Goal: Task Accomplishment & Management: Use online tool/utility

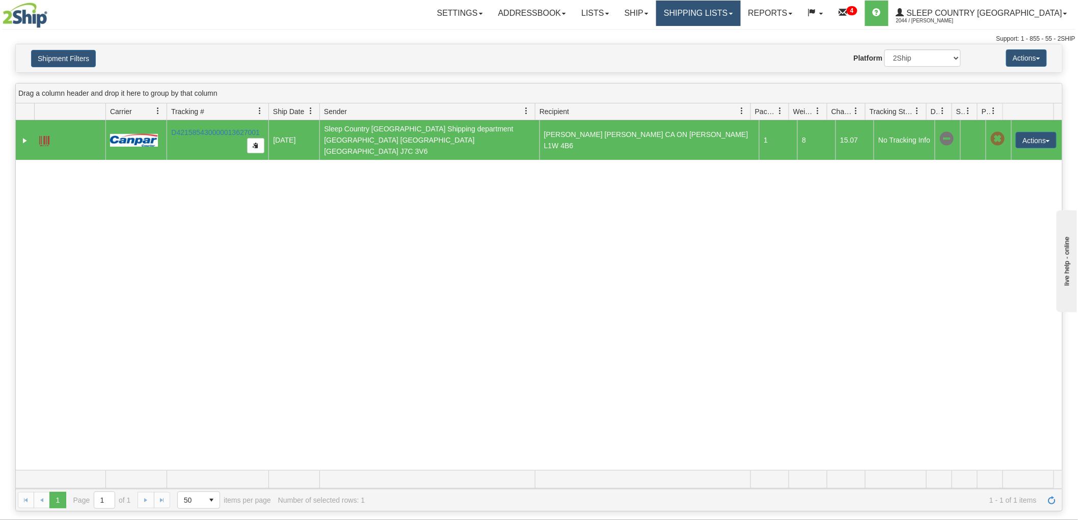
click at [735, 14] on link "Shipping lists" at bounding box center [698, 13] width 84 height 25
click at [721, 48] on span "Search Shipment History" at bounding box center [690, 49] width 79 height 8
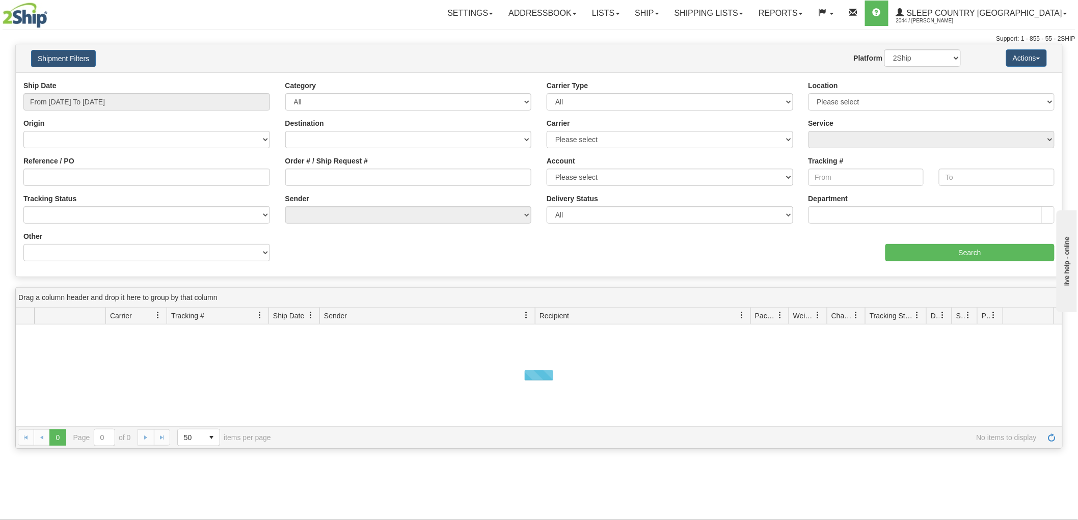
drag, startPoint x: 97, startPoint y: 125, endPoint x: 88, endPoint y: 117, distance: 11.9
click at [88, 118] on div "Origin Canada United States Mexico Puerto Rico Romania Australia New Zealand So…" at bounding box center [146, 133] width 247 height 30
click at [88, 115] on div "Ship Date From 09/02/2025 To 09/03/2025" at bounding box center [147, 100] width 262 height 38
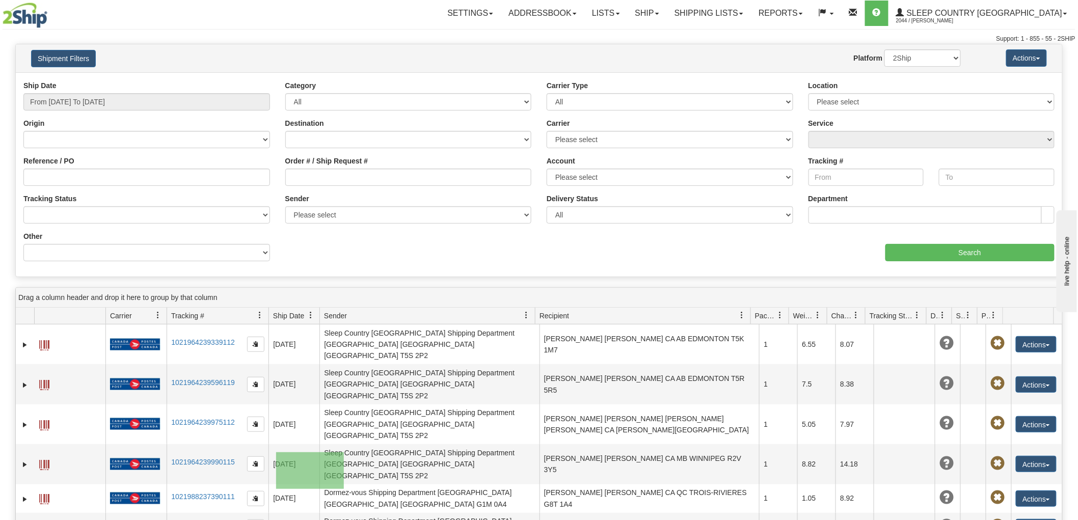
drag, startPoint x: 344, startPoint y: 489, endPoint x: 392, endPoint y: 522, distance: 58.4
click at [392, 520] on html "Upgrade Account Cancel Toggle navigation Settings New Senders" at bounding box center [539, 260] width 1078 height 520
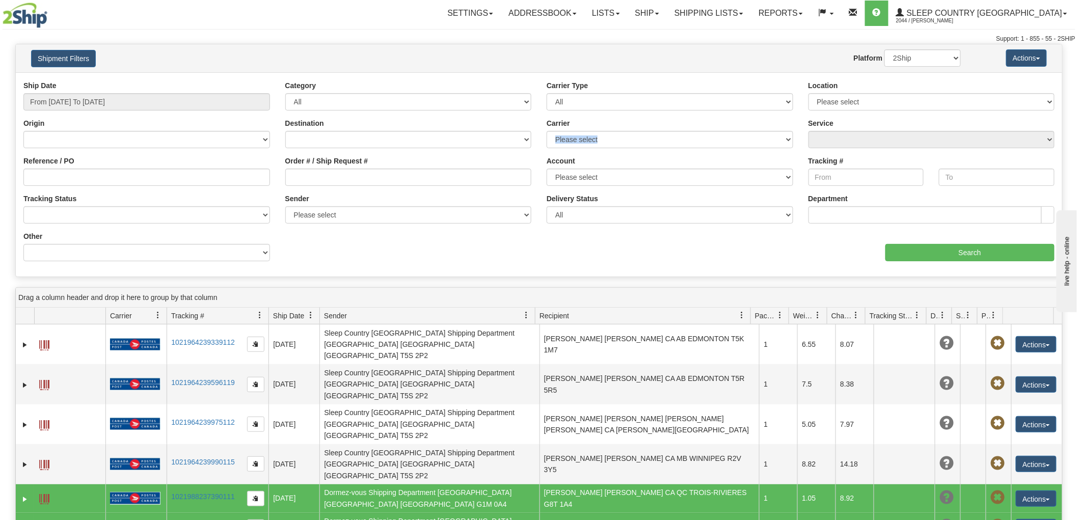
drag, startPoint x: 694, startPoint y: 126, endPoint x: 810, endPoint y: 118, distance: 117.0
click at [804, 81] on div "Origin Canada United States Mexico Puerto Rico Romania Australia New Zealand So…" at bounding box center [539, 81] width 1047 height 0
click at [123, 102] on input "From 09/02/2025 To 09/03/2025" at bounding box center [146, 101] width 247 height 17
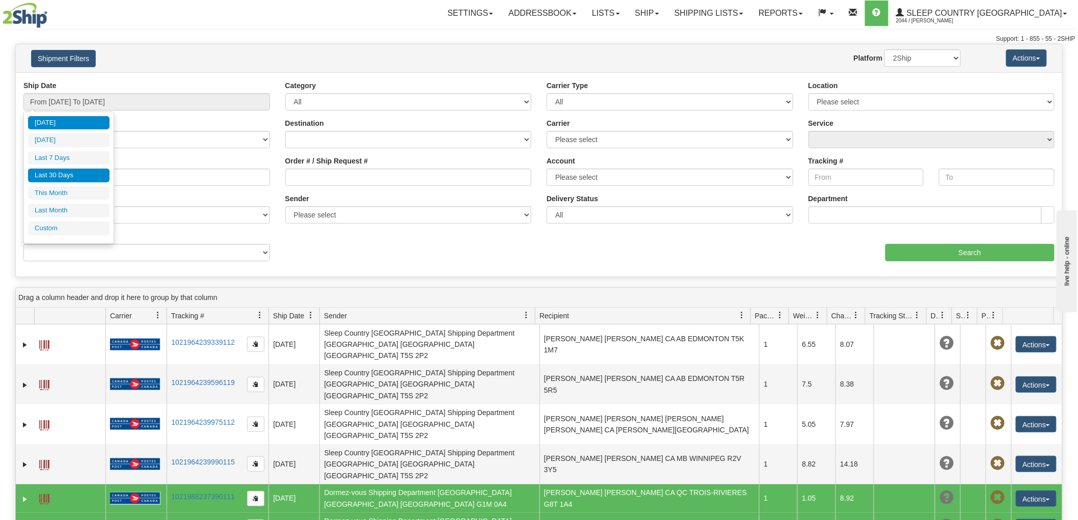
click at [57, 177] on li "Last 30 Days" at bounding box center [69, 176] width 82 height 14
type input "From 08/05/2025 To 09/03/2025"
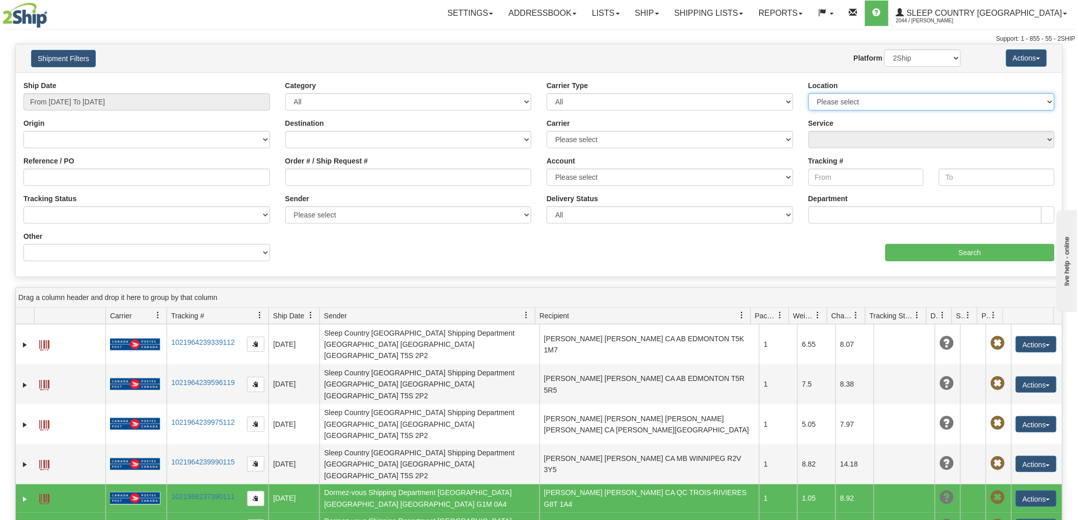
click at [841, 95] on select "Please select Old Toronto DC 921 922 93 94 97 390 915 916 98 902 95 96 90 91 92…" at bounding box center [932, 101] width 247 height 17
select select "7267"
click at [809, 93] on select "Please select Old Toronto DC 921 922 93 94 97 390 915 916 98 902 95 96 90 91 92…" at bounding box center [932, 101] width 247 height 17
click at [905, 257] on input "Search" at bounding box center [970, 252] width 169 height 17
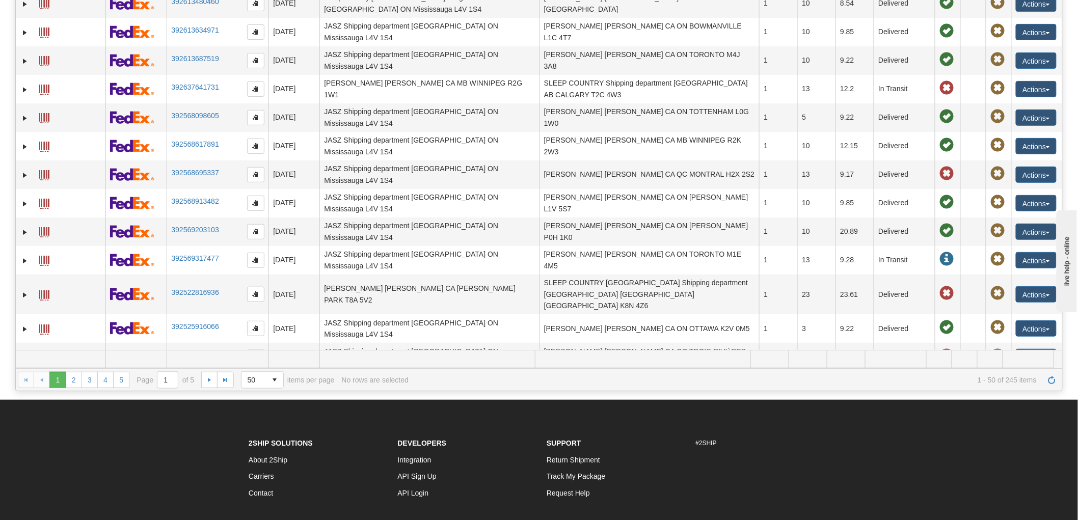
scroll to position [170, 0]
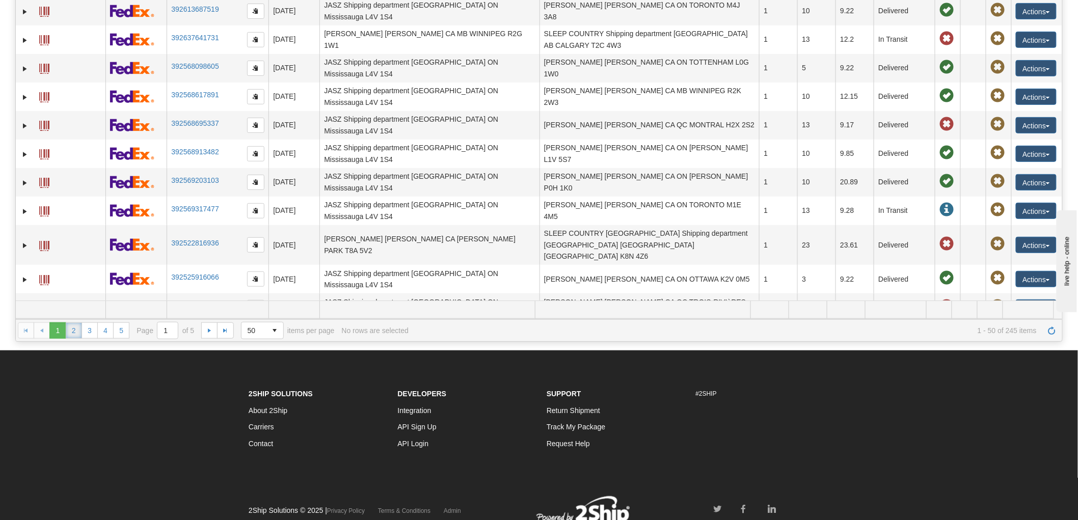
click at [70, 331] on link "2" at bounding box center [74, 331] width 16 height 16
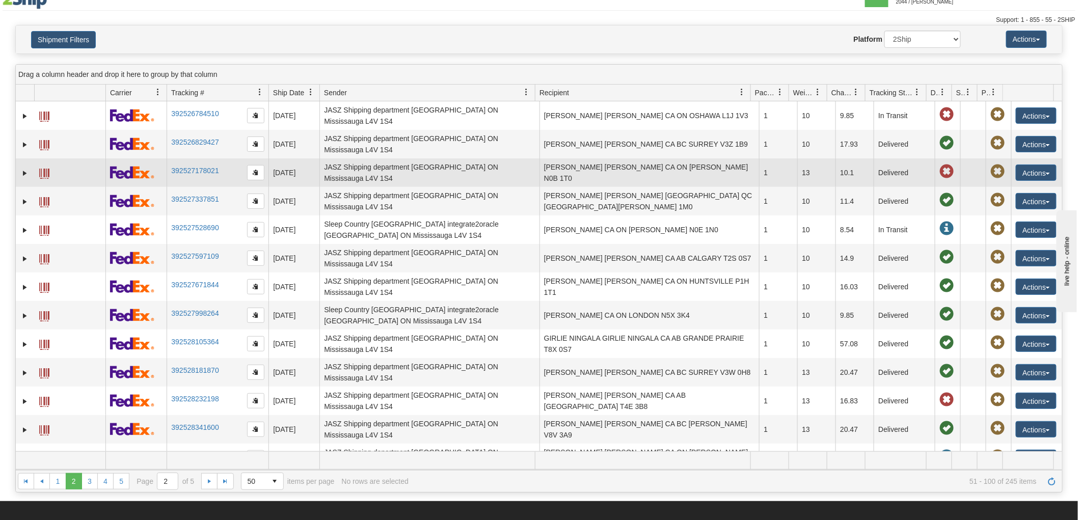
scroll to position [14, 0]
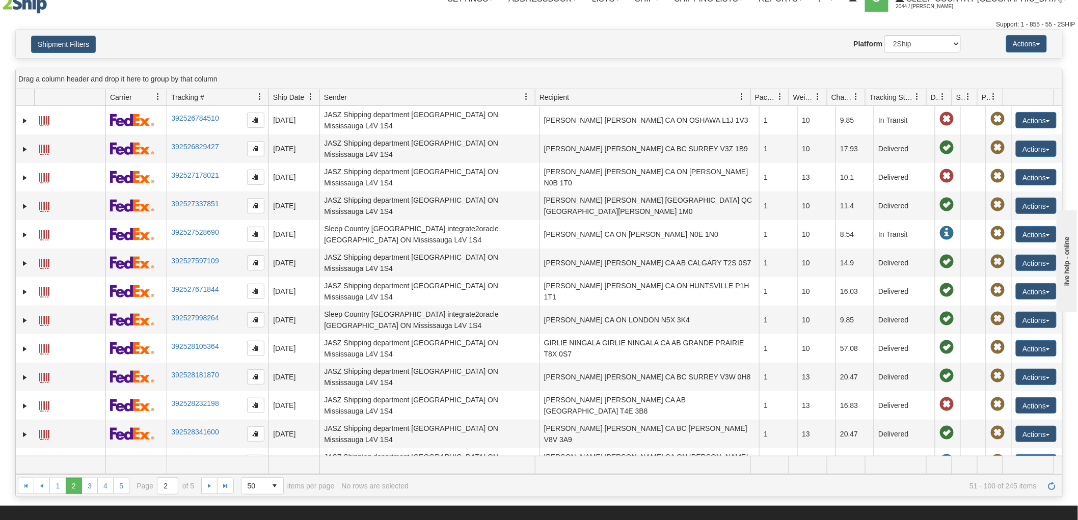
click at [533, 495] on div "1 2 3 4 5 1 2 3 4 5 Page 2 of 5 50 25 50 100 500 1000 items per page 51 - 100 o…" at bounding box center [539, 486] width 1047 height 22
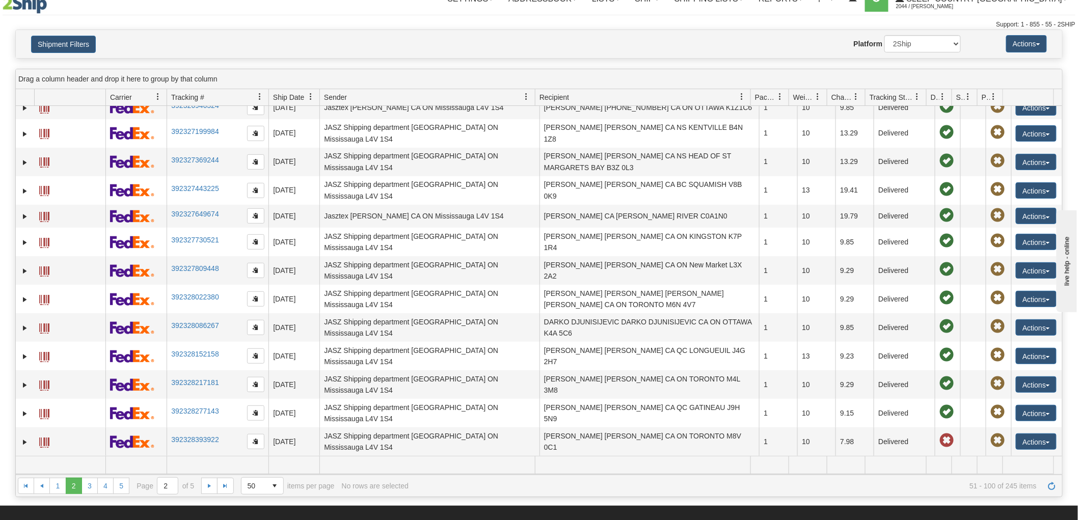
scroll to position [962, 0]
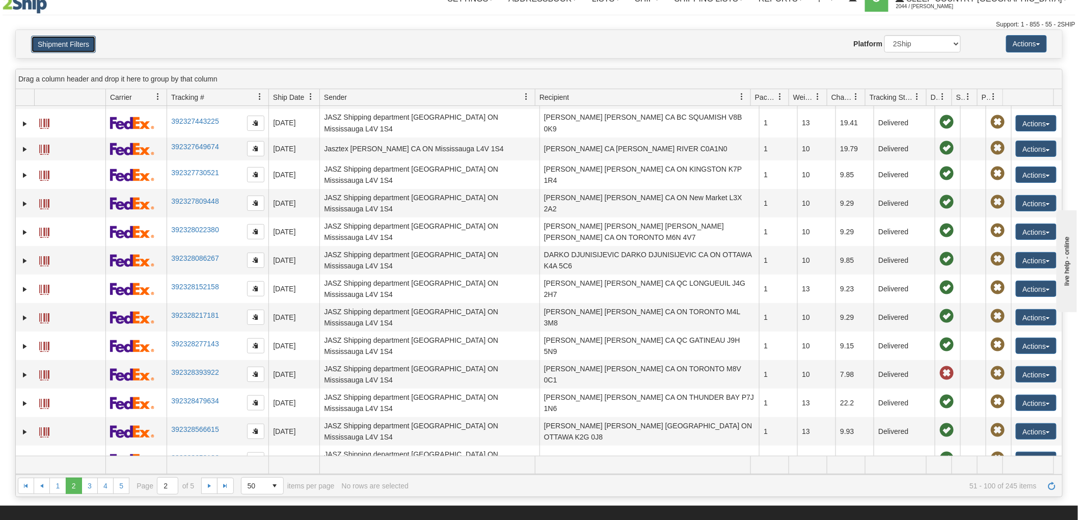
click at [67, 43] on button "Shipment Filters" at bounding box center [63, 44] width 65 height 17
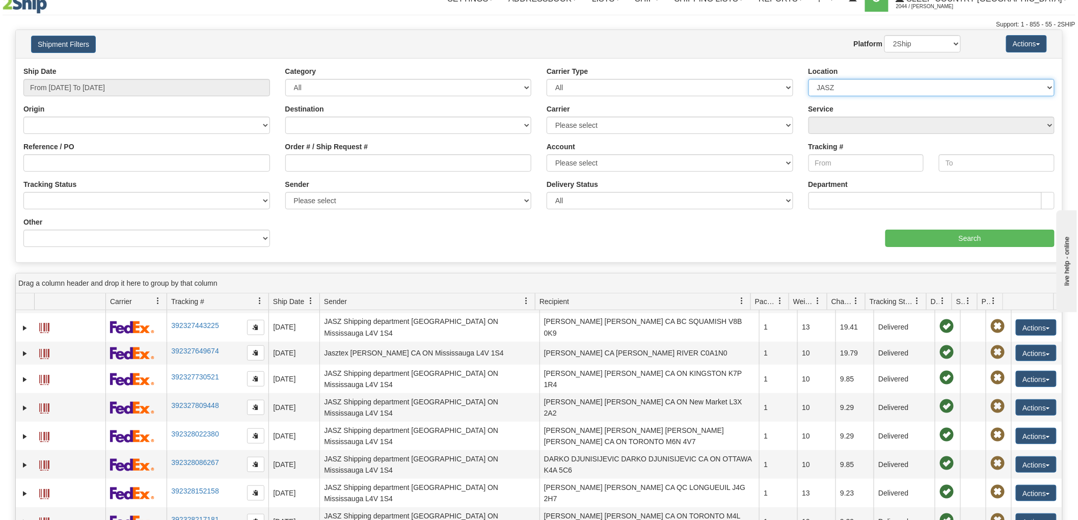
click at [848, 83] on select "Please select Old Toronto DC 921 922 93 94 97 390 915 916 98 902 95 96 90 91 92…" at bounding box center [932, 87] width 247 height 17
select select
click at [809, 79] on select "Please select Old Toronto DC 921 922 93 94 97 390 915 916 98 902 95 96 90 91 92…" at bounding box center [932, 87] width 247 height 17
click at [913, 46] on select "2Ship Imported" at bounding box center [923, 43] width 76 height 17
select select "1"
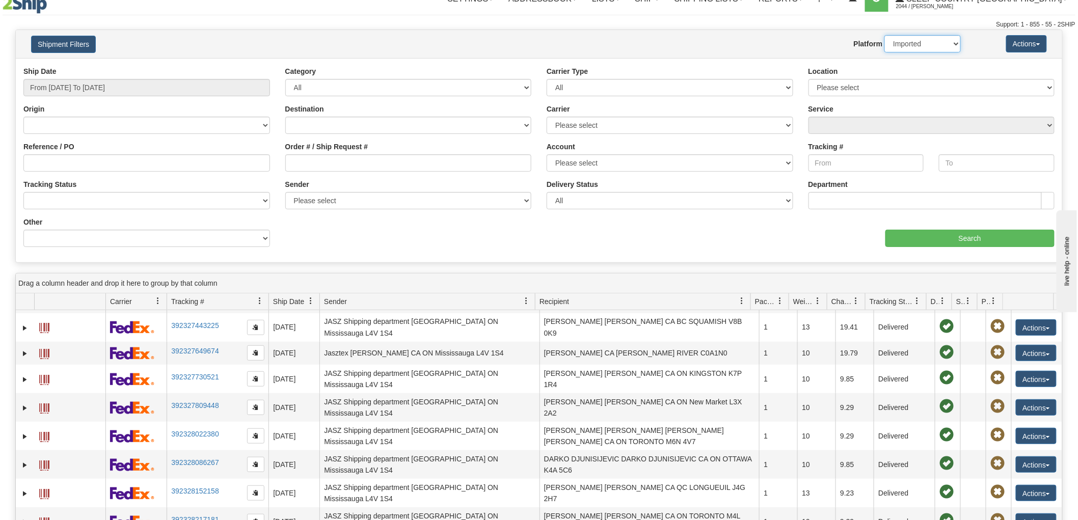
click at [885, 35] on select "2Ship Imported" at bounding box center [923, 43] width 76 height 17
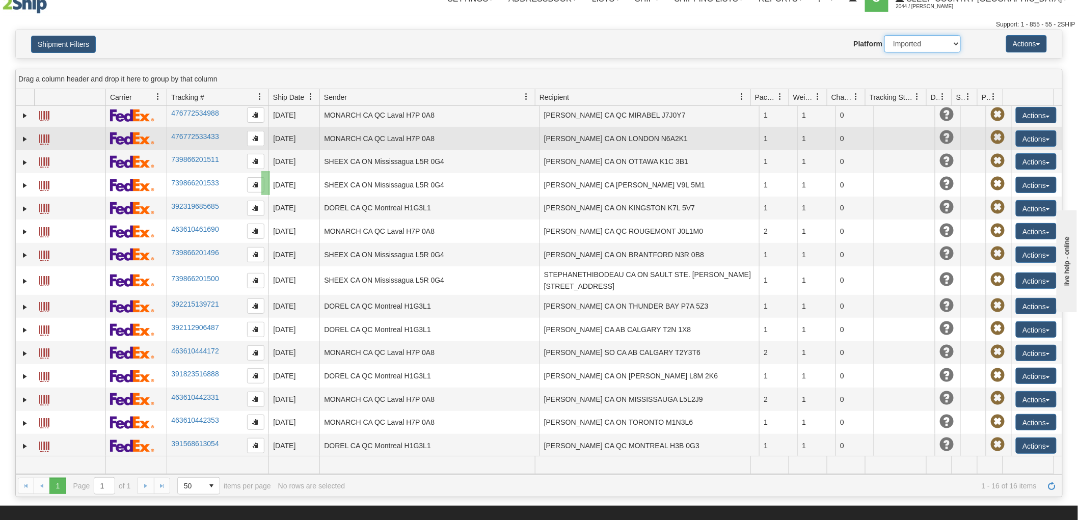
scroll to position [8, 0]
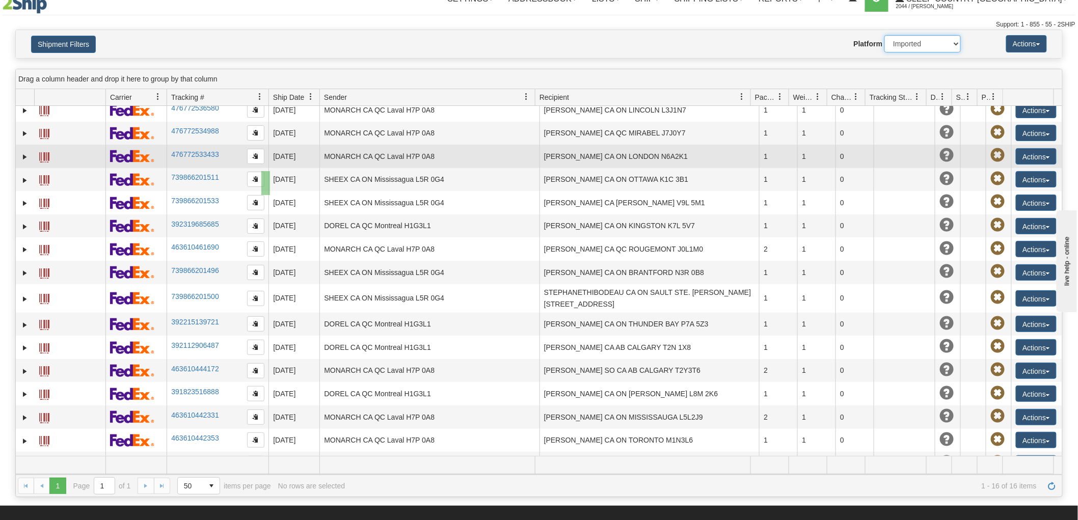
drag, startPoint x: 270, startPoint y: 191, endPoint x: 179, endPoint y: 156, distance: 97.6
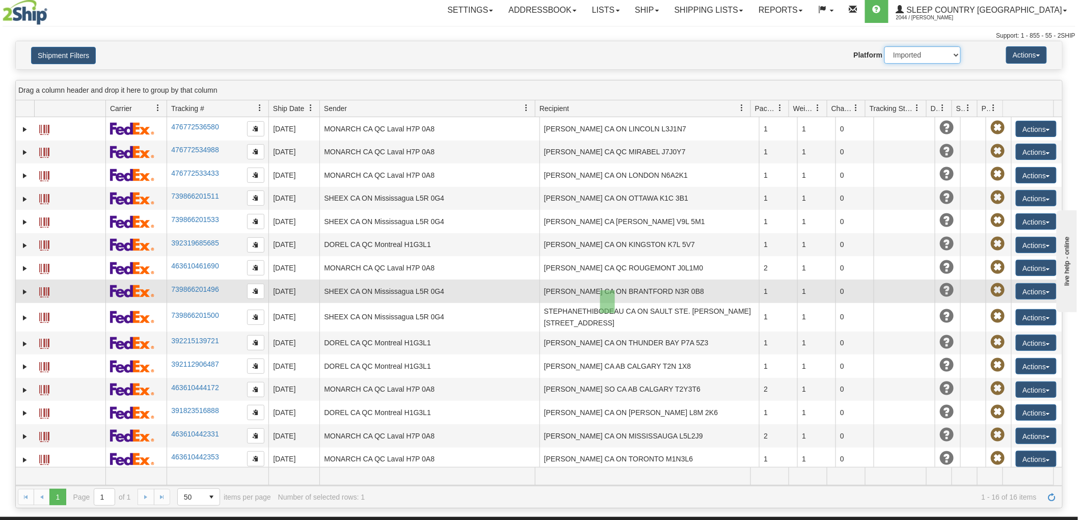
scroll to position [0, 0]
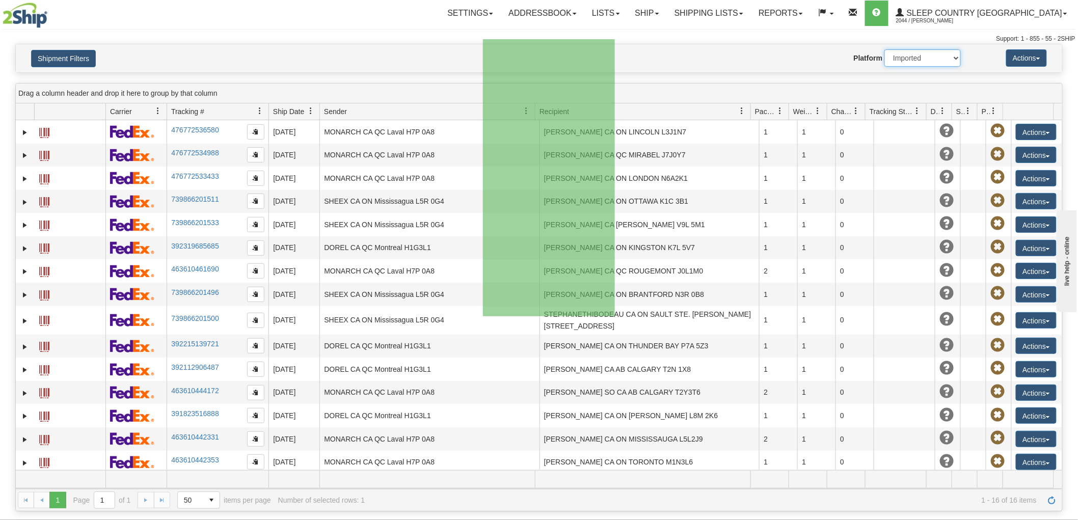
drag, startPoint x: 615, startPoint y: 302, endPoint x: 466, endPoint y: 48, distance: 293.8
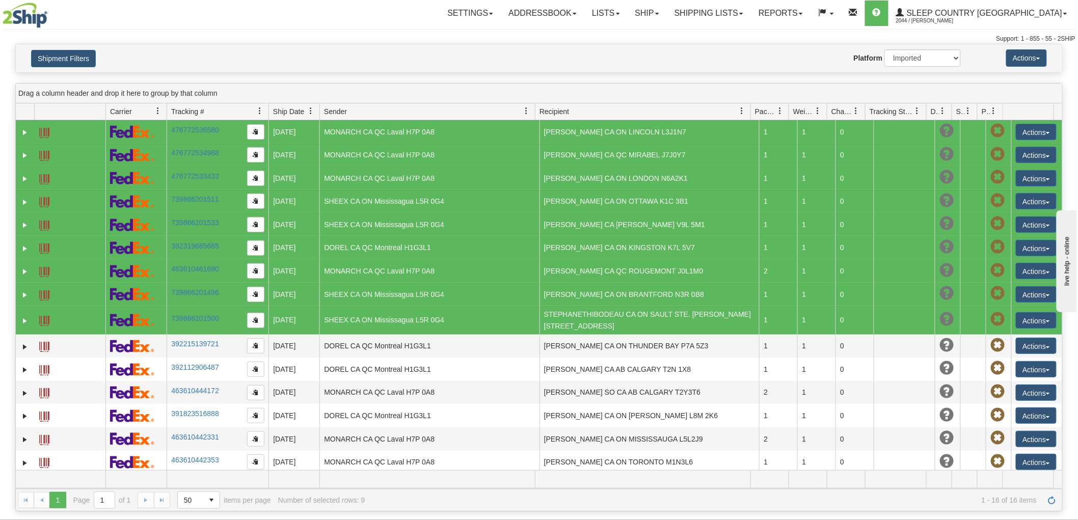
click at [426, 41] on div "Support: 1 - 855 - 55 - 2SHIP" at bounding box center [539, 39] width 1073 height 9
drag, startPoint x: 426, startPoint y: 41, endPoint x: 445, endPoint y: 75, distance: 39.5
click at [442, 72] on div "Toggle navigation Settings Shipping Preferences Fields Preferences New Recipien…" at bounding box center [539, 260] width 1078 height 520
click at [460, 55] on div "Website Agent Nothing selected Client User Platform 2Ship Imported" at bounding box center [582, 57] width 774 height 17
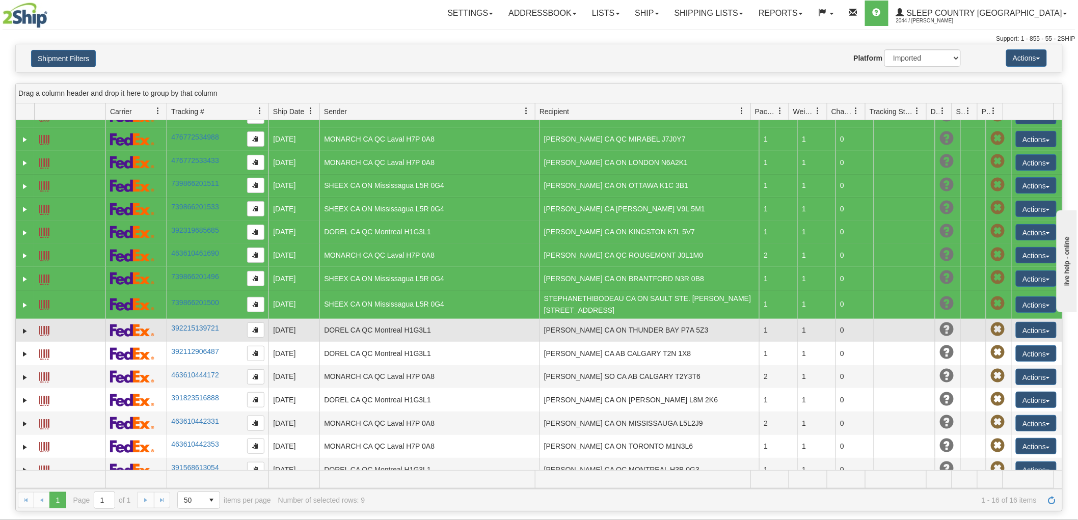
scroll to position [24, 0]
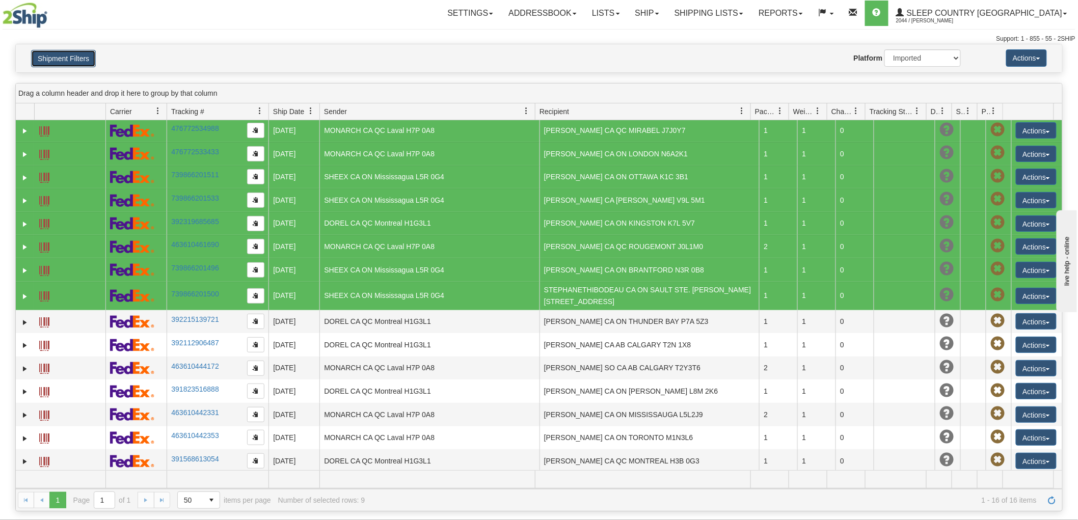
click at [82, 55] on button "Shipment Filters" at bounding box center [63, 58] width 65 height 17
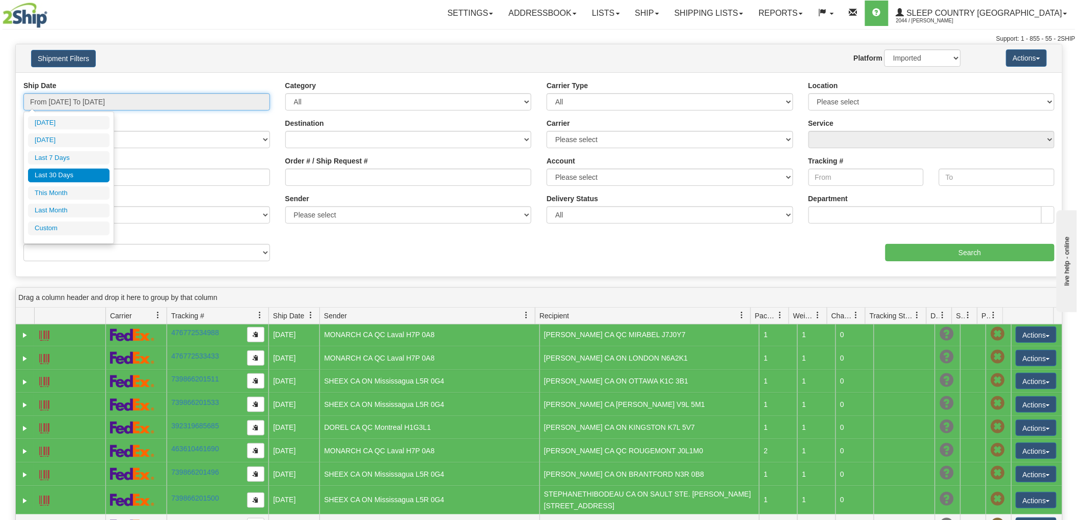
drag, startPoint x: 222, startPoint y: 152, endPoint x: 312, endPoint y: 204, distance: 104.1
click at [311, 204] on div "Ship Date From 08/05/2025 To 09/03/2025 Category All Inbound Outbound Carrier T…" at bounding box center [539, 175] width 1047 height 189
click at [313, 200] on div "Sender Please select Jeridan Textiles, Marilyn Boco , (CA) Mahajan Home, Marily…" at bounding box center [408, 209] width 247 height 30
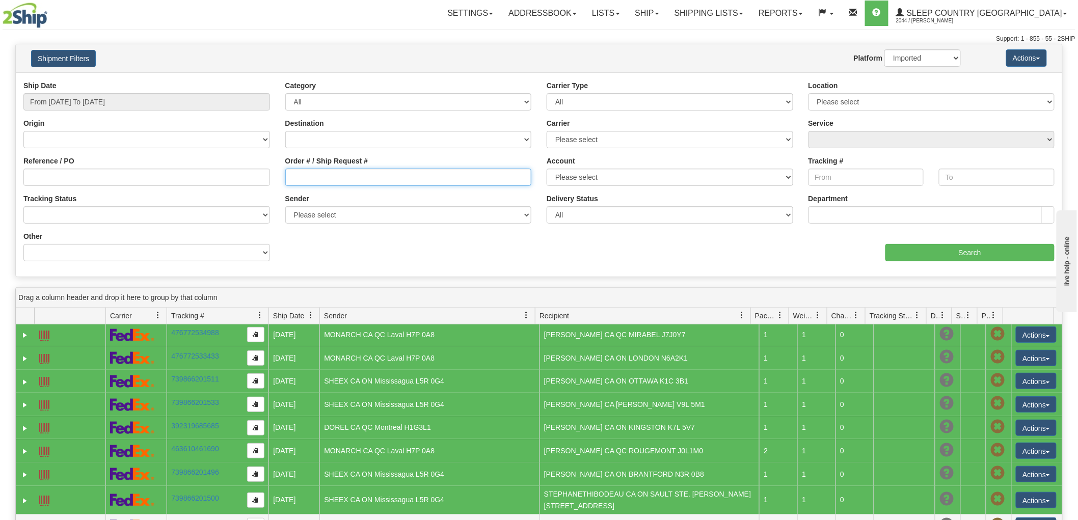
click at [303, 183] on input "Order # / Ship Request #" at bounding box center [408, 177] width 247 height 17
paste input "9000I041685"
click at [303, 183] on input "9000I041685" at bounding box center [408, 177] width 247 height 17
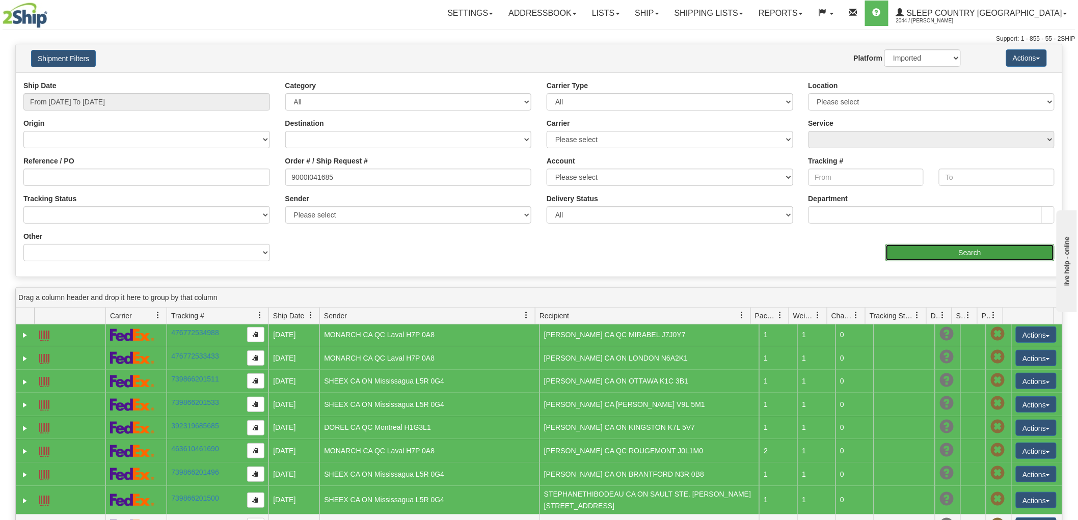
click at [919, 250] on input "Search" at bounding box center [970, 252] width 169 height 17
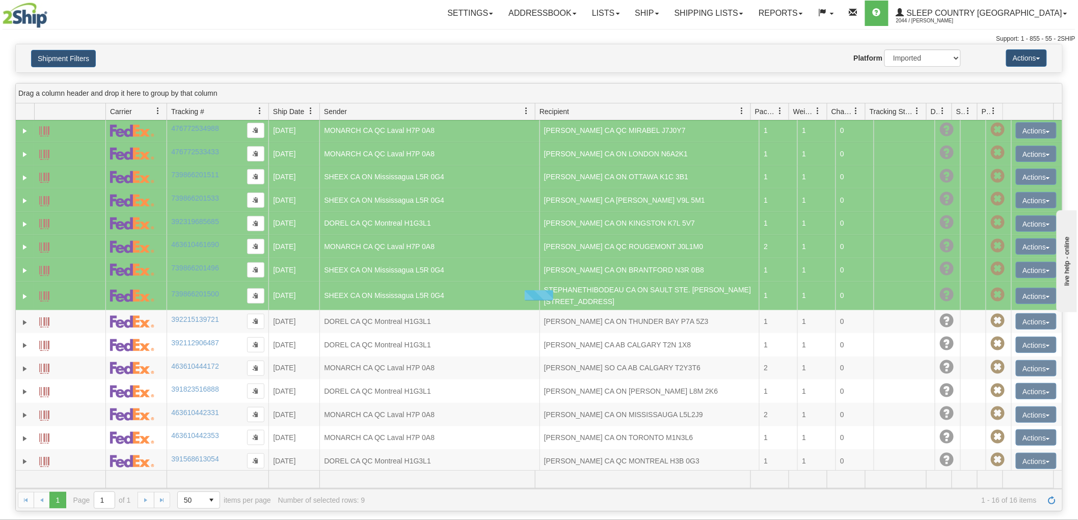
scroll to position [0, 0]
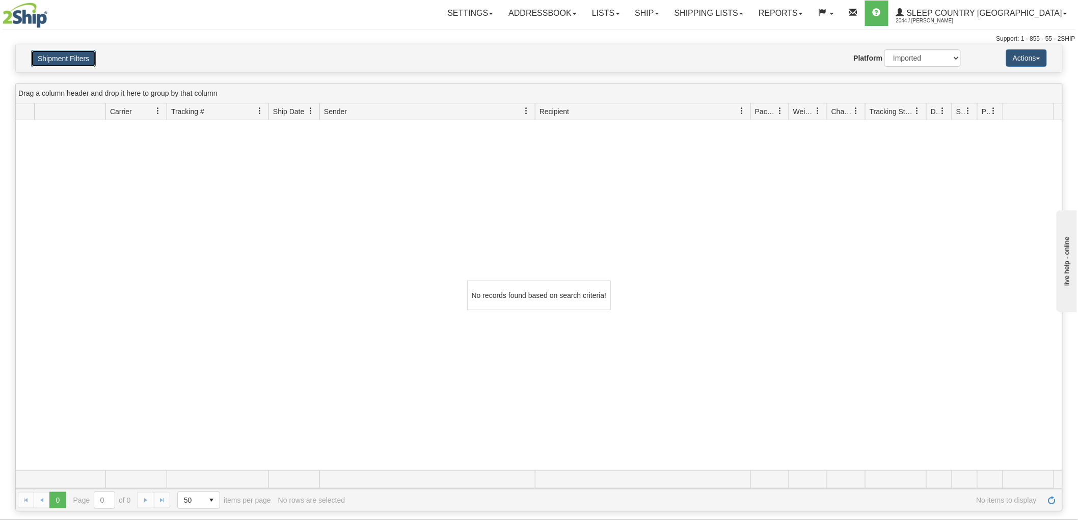
click at [49, 56] on button "Shipment Filters" at bounding box center [63, 58] width 65 height 17
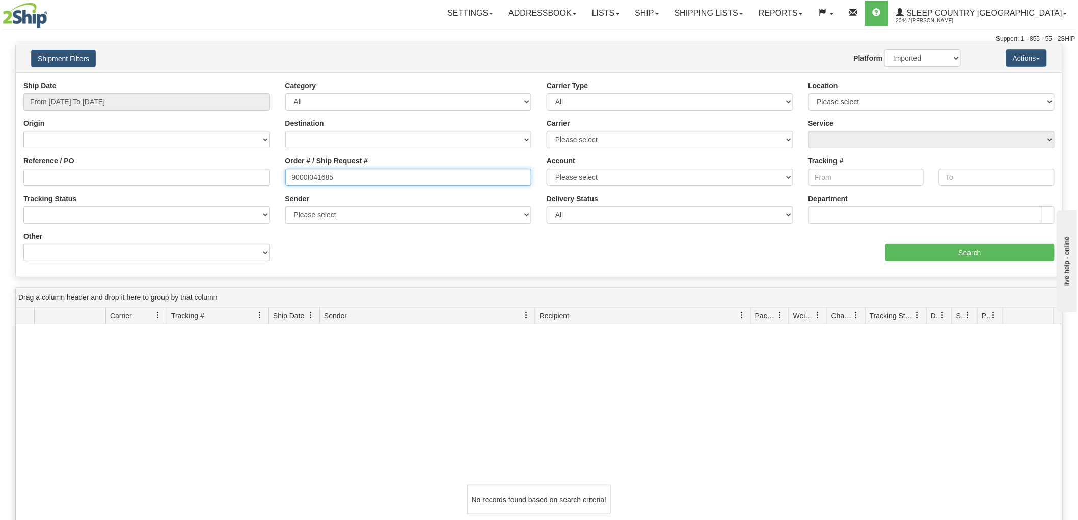
drag, startPoint x: 357, startPoint y: 177, endPoint x: 269, endPoint y: 177, distance: 88.2
click at [269, 81] on div "Reference / PO Order # / Ship Request # 9000I041685 Account Please select Canad…" at bounding box center [539, 81] width 1047 height 0
paste input "8I030349"
type input "9008I030349"
click at [269, 177] on input "Reference / PO" at bounding box center [146, 177] width 247 height 17
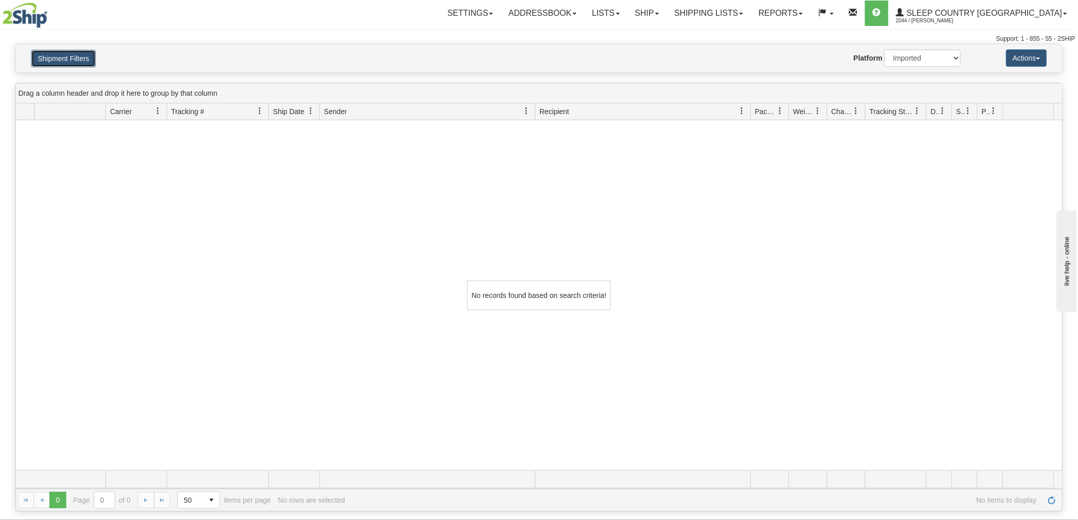
click at [47, 59] on button "Shipment Filters" at bounding box center [63, 58] width 65 height 17
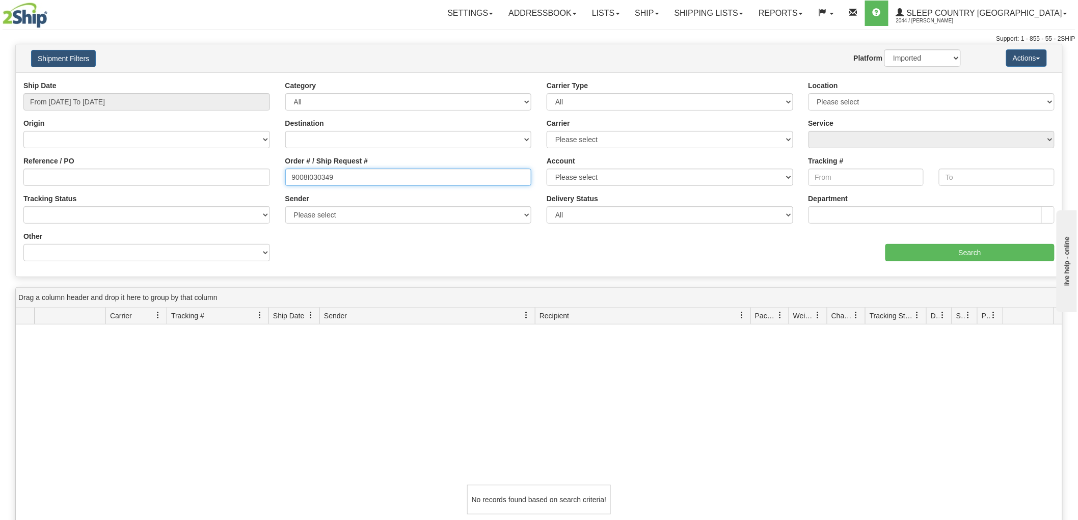
click at [394, 180] on input "9008I030349" at bounding box center [408, 177] width 247 height 17
click at [293, 177] on input "9008I030349" at bounding box center [408, 177] width 247 height 17
click at [367, 180] on input "9008I030349" at bounding box center [408, 177] width 247 height 17
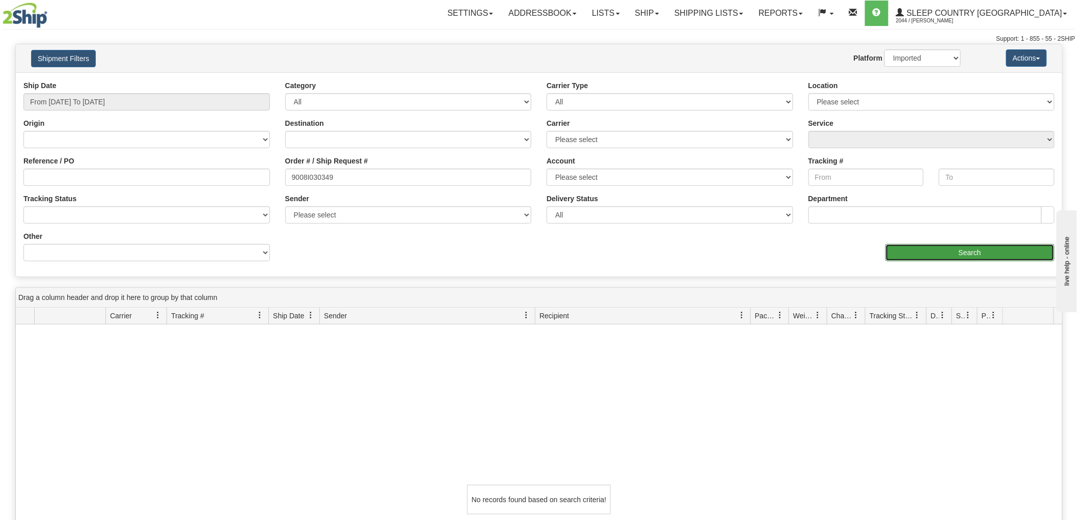
click at [963, 253] on input "Search" at bounding box center [970, 252] width 169 height 17
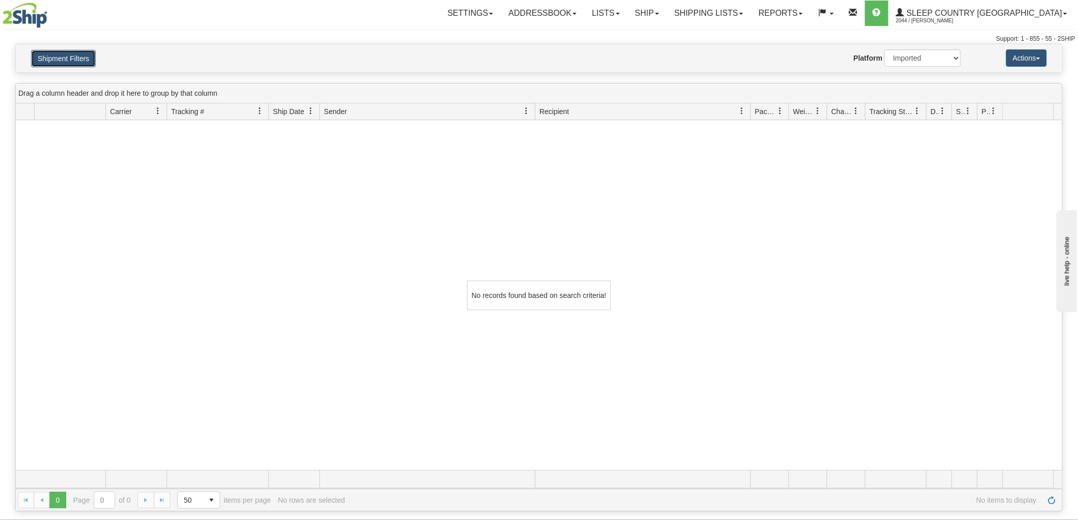
click at [66, 58] on button "Shipment Filters" at bounding box center [63, 58] width 65 height 17
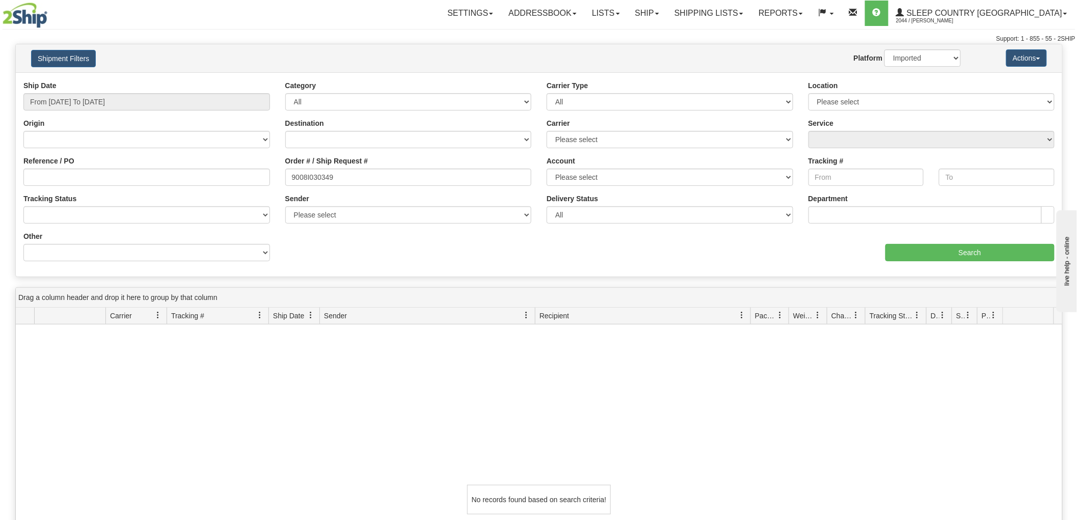
click at [274, 391] on div "No records found based on search criteria!" at bounding box center [539, 500] width 1047 height 350
click at [895, 65] on select "2Ship Imported" at bounding box center [923, 57] width 76 height 17
click at [885, 49] on select "2Ship Imported" at bounding box center [923, 57] width 76 height 17
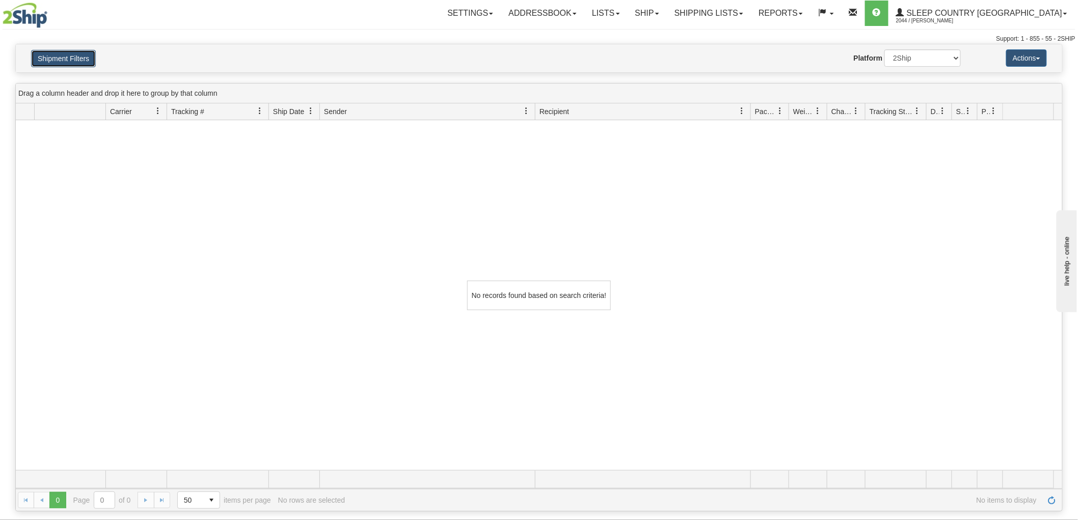
click at [73, 59] on button "Shipment Filters" at bounding box center [63, 58] width 65 height 17
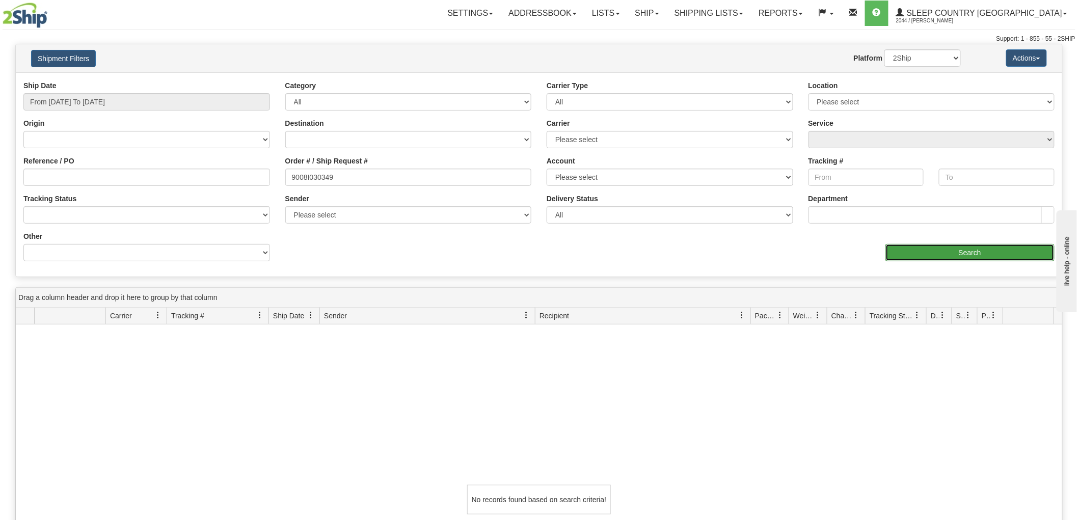
click at [947, 252] on input "Search" at bounding box center [970, 252] width 169 height 17
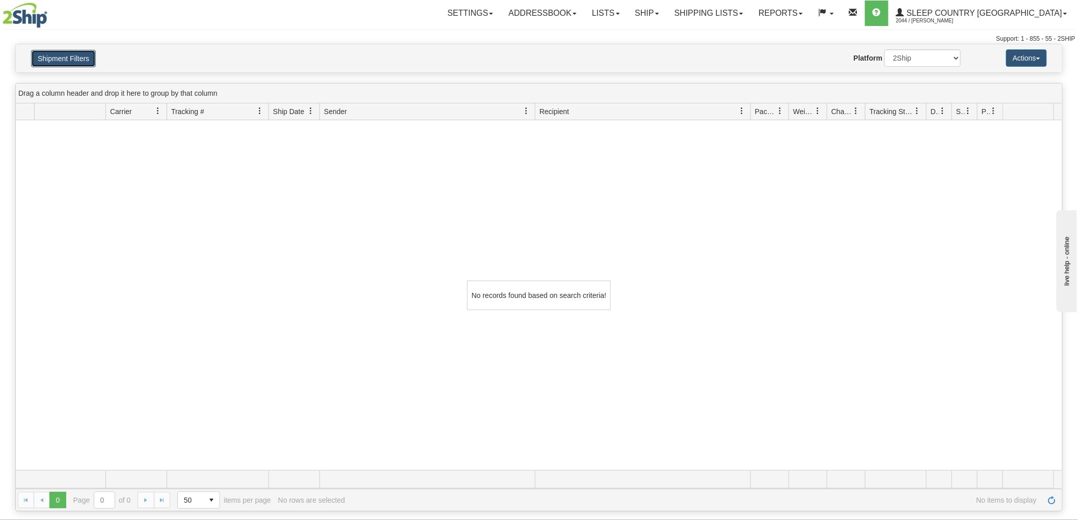
click at [69, 51] on button "Shipment Filters" at bounding box center [63, 58] width 65 height 17
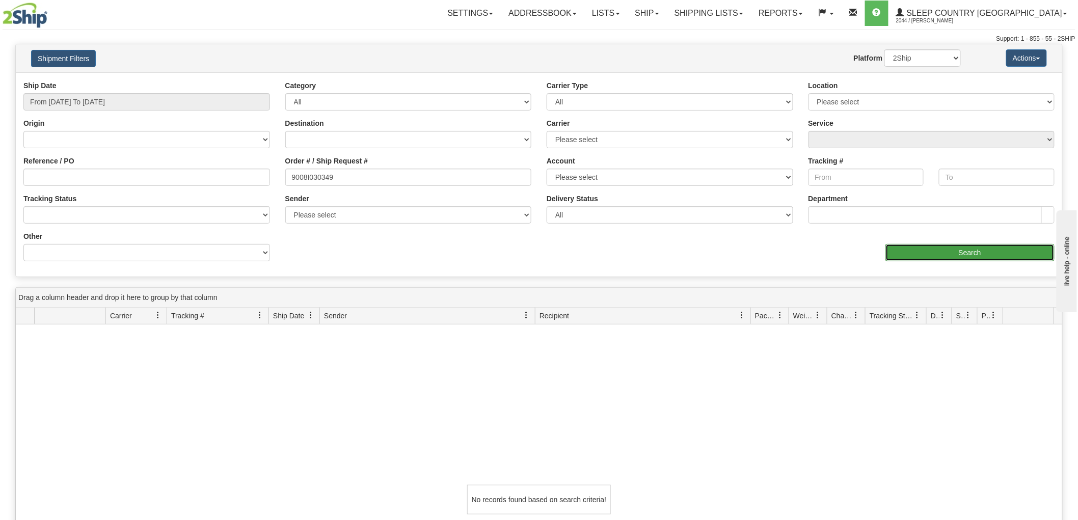
click at [940, 258] on input "Search" at bounding box center [970, 252] width 169 height 17
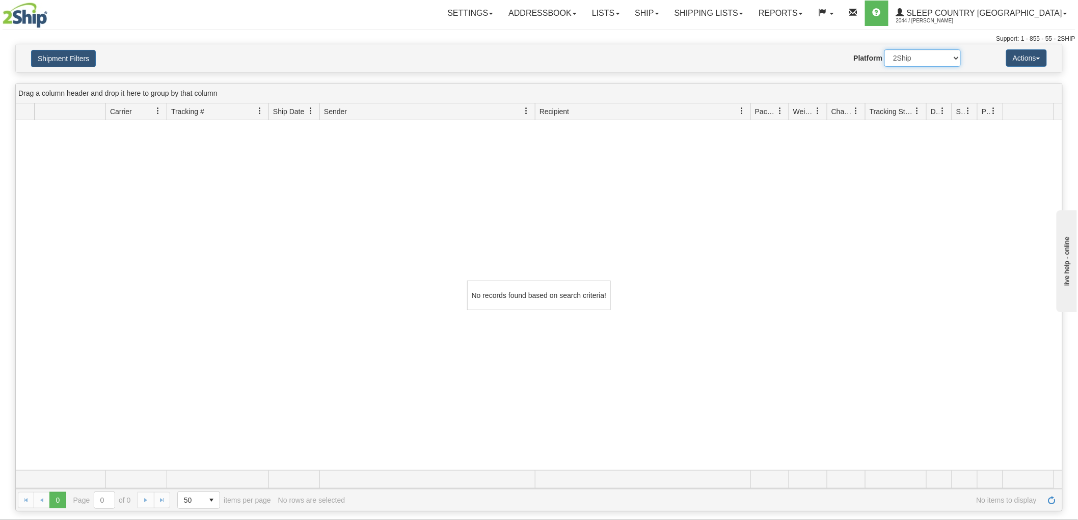
click at [915, 64] on select "2Ship Imported" at bounding box center [923, 57] width 76 height 17
select select "1"
click at [885, 49] on select "2Ship Imported" at bounding box center [923, 57] width 76 height 17
click at [82, 57] on button "Shipment Filters" at bounding box center [63, 58] width 65 height 17
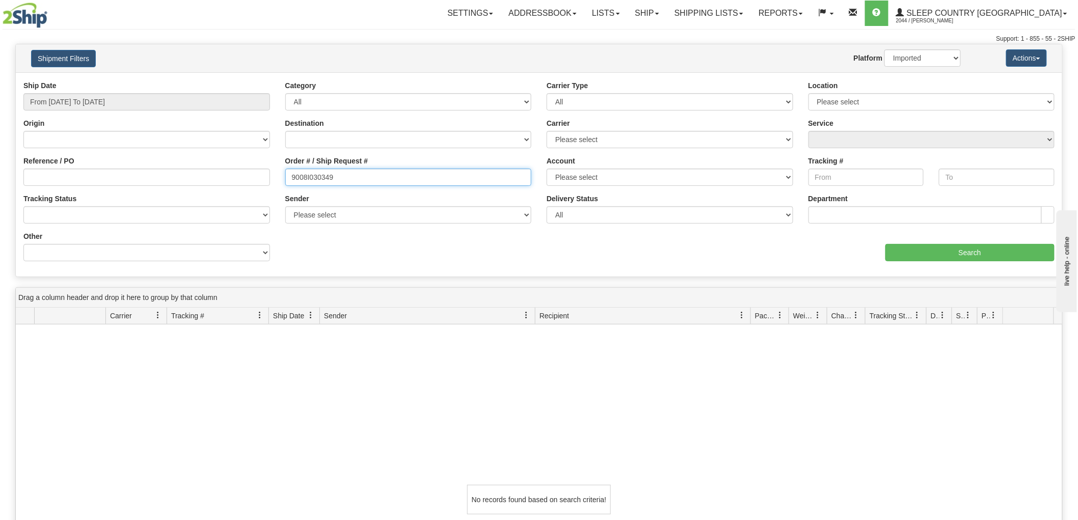
click at [364, 183] on input "9008I030349" at bounding box center [408, 177] width 247 height 17
drag, startPoint x: 488, startPoint y: 176, endPoint x: 237, endPoint y: 180, distance: 251.3
click at [237, 81] on div "Reference / PO Order # / Ship Request # 9008I030349 Account Please select Canad…" at bounding box center [539, 81] width 1047 height 0
click at [908, 97] on select "Please select Old Toronto DC 921 922 93 94 97 390 915 916 98 902 95 96 90 91 92…" at bounding box center [932, 101] width 247 height 17
select select "7125"
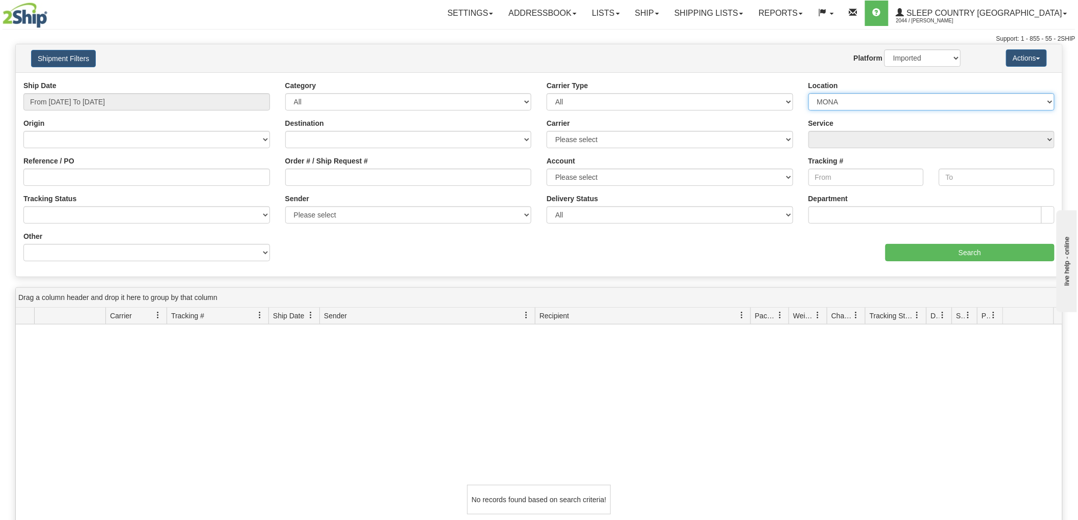
click at [809, 93] on select "Please select Old Toronto DC 921 922 93 94 97 390 915 916 98 902 95 96 90 91 92…" at bounding box center [932, 101] width 247 height 17
click at [943, 251] on input "Search" at bounding box center [970, 252] width 169 height 17
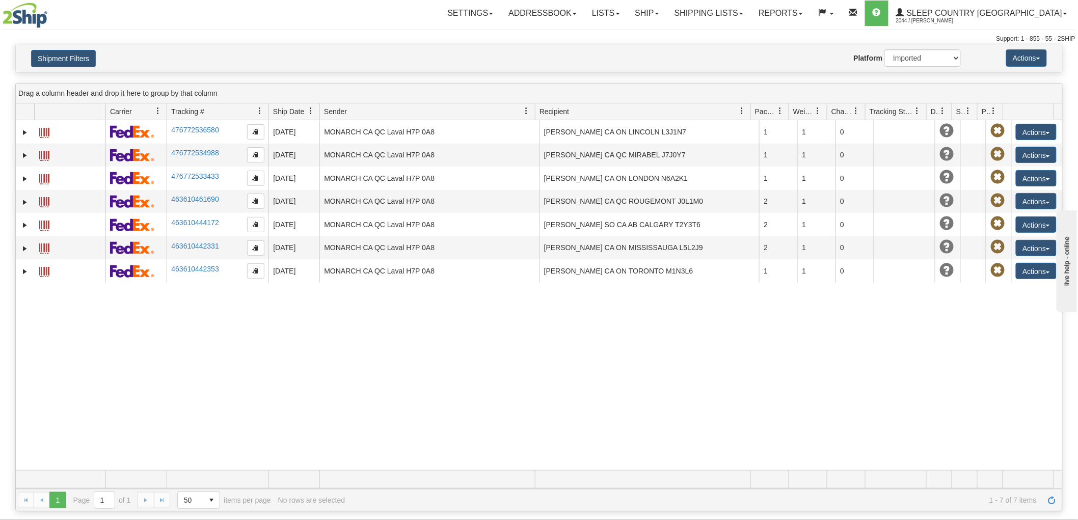
click at [189, 392] on div "-10114344 2044 476772536580 08/28/2025 08/28/2025 12:00:00 AM MONARCH CA QC Lav…" at bounding box center [539, 295] width 1047 height 350
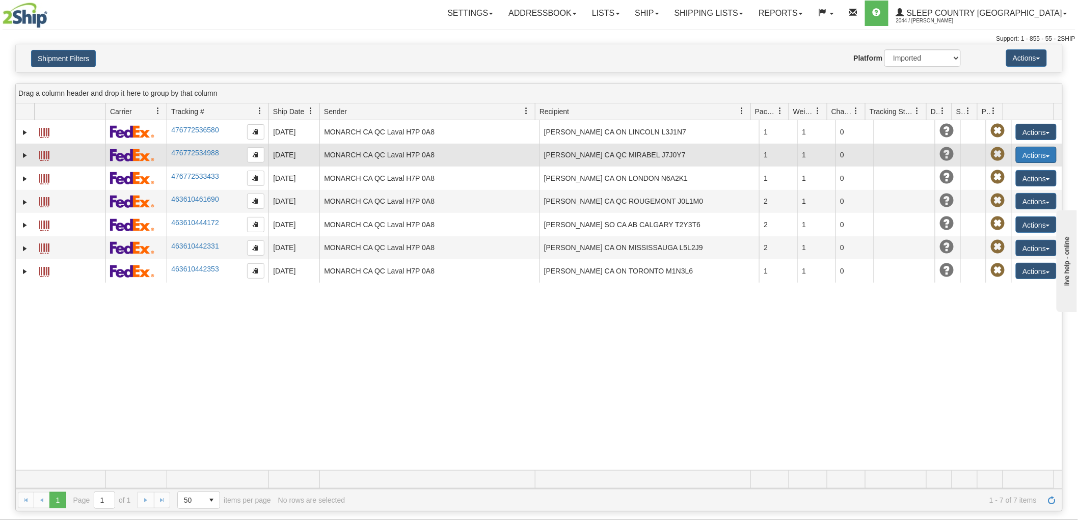
click at [1032, 151] on button "Actions" at bounding box center [1036, 155] width 41 height 16
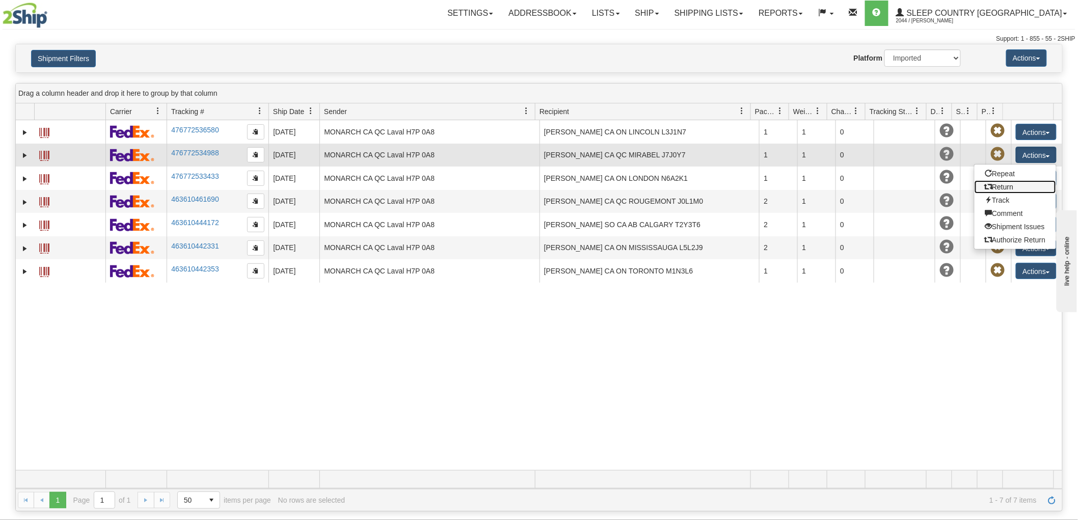
click at [996, 187] on link "Return" at bounding box center [1016, 186] width 82 height 13
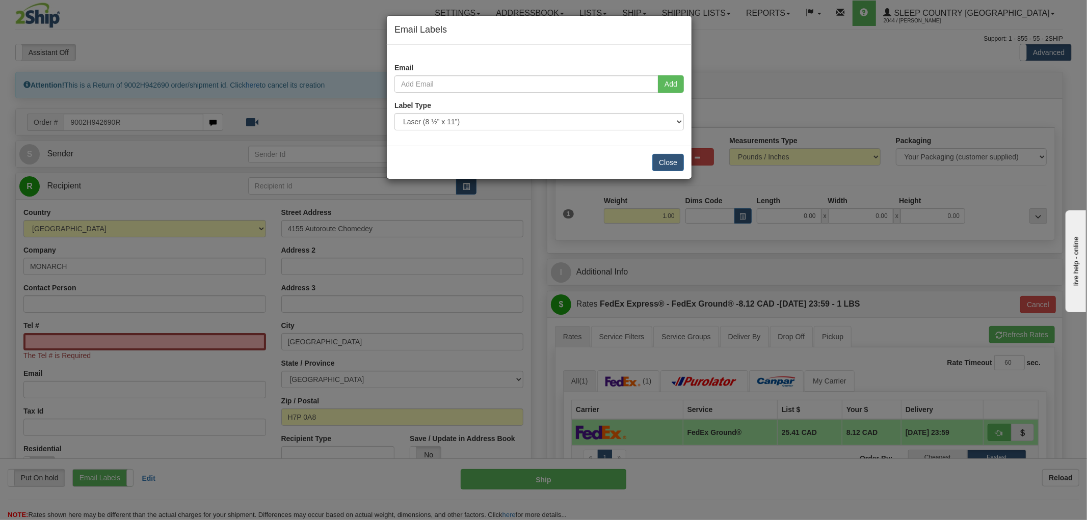
click at [546, 28] on h4 "Email Labels" at bounding box center [538, 29] width 289 height 13
click at [474, 84] on input "email" at bounding box center [526, 83] width 264 height 17
paste input "perlerare1208@hotmail.com"
type input "perlerare1208@hotmail.com"
click at [667, 83] on button "Add" at bounding box center [671, 83] width 26 height 17
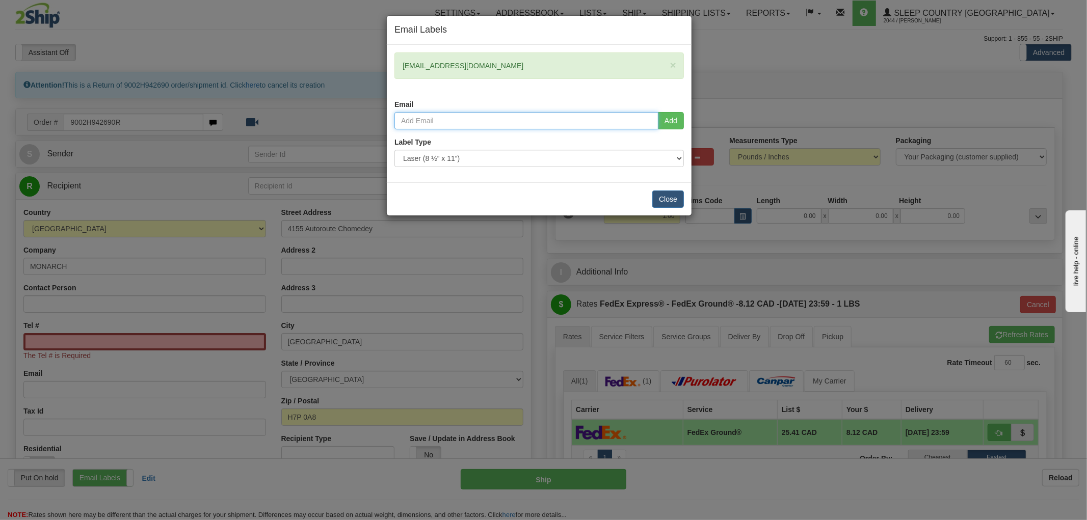
click at [472, 120] on input "email" at bounding box center [526, 120] width 264 height 17
type input "herve.rutagengwa@sleepcountry.ca"
click at [674, 126] on button "Add" at bounding box center [671, 120] width 26 height 17
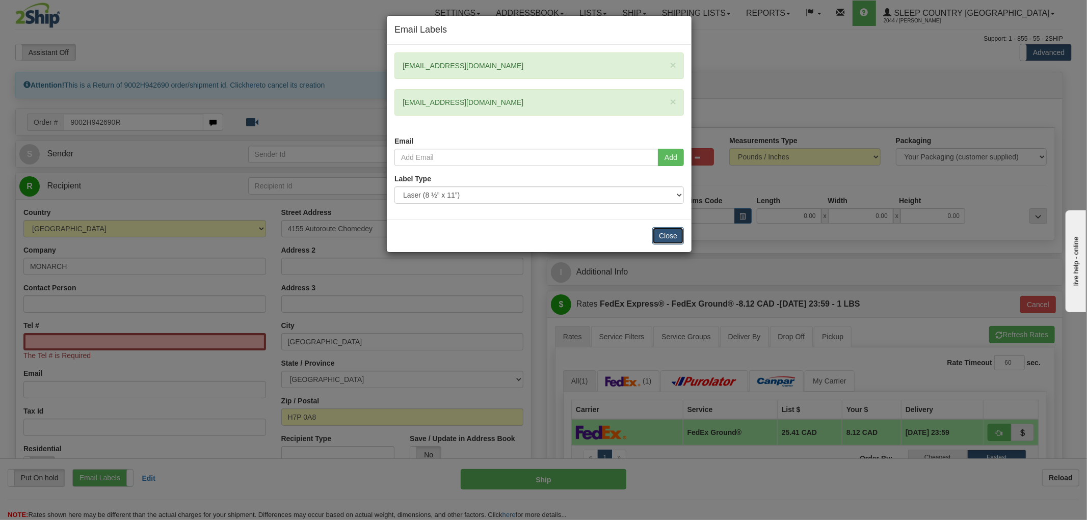
click at [673, 233] on button "Close" at bounding box center [668, 235] width 32 height 17
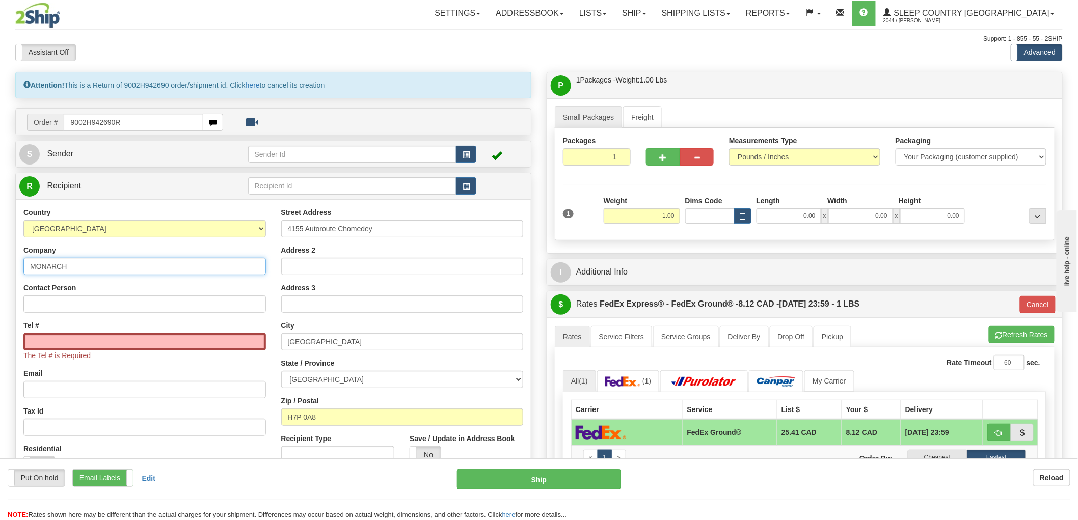
drag, startPoint x: 95, startPoint y: 266, endPoint x: 14, endPoint y: 260, distance: 81.3
click at [14, 260] on div "Attention! This is a Return of 9002H942690 order/shipment id. Click here to can…" at bounding box center [274, 315] width 532 height 487
click at [38, 359] on span "The Tel # is Required" at bounding box center [56, 356] width 67 height 8
drag, startPoint x: 87, startPoint y: 267, endPoint x: -39, endPoint y: 268, distance: 125.9
click at [0, 268] on html "Training Course Close Toggle navigation Settings Shipping Preferences New Sende…" at bounding box center [539, 260] width 1078 height 520
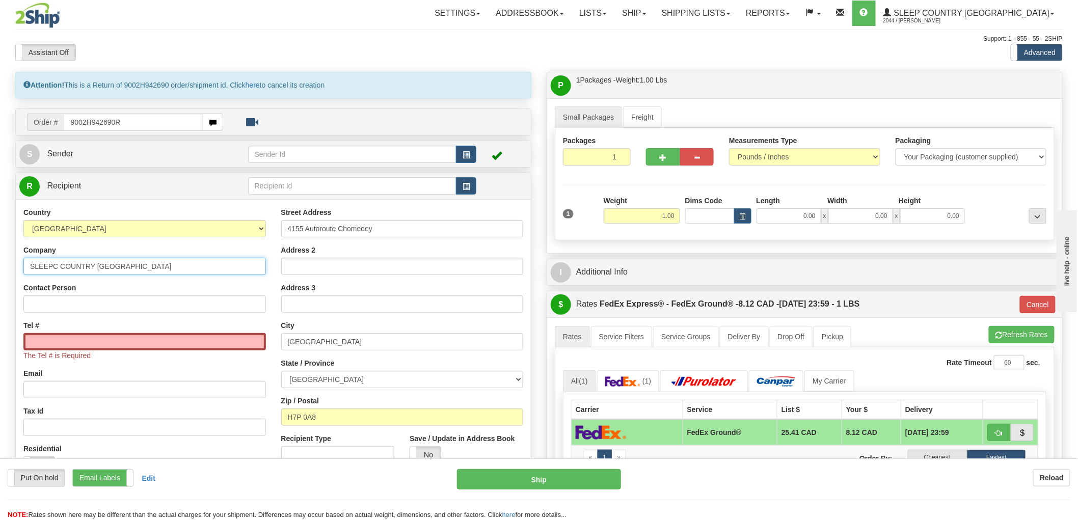
type input "SLEEPC COUNTRY CANADA"
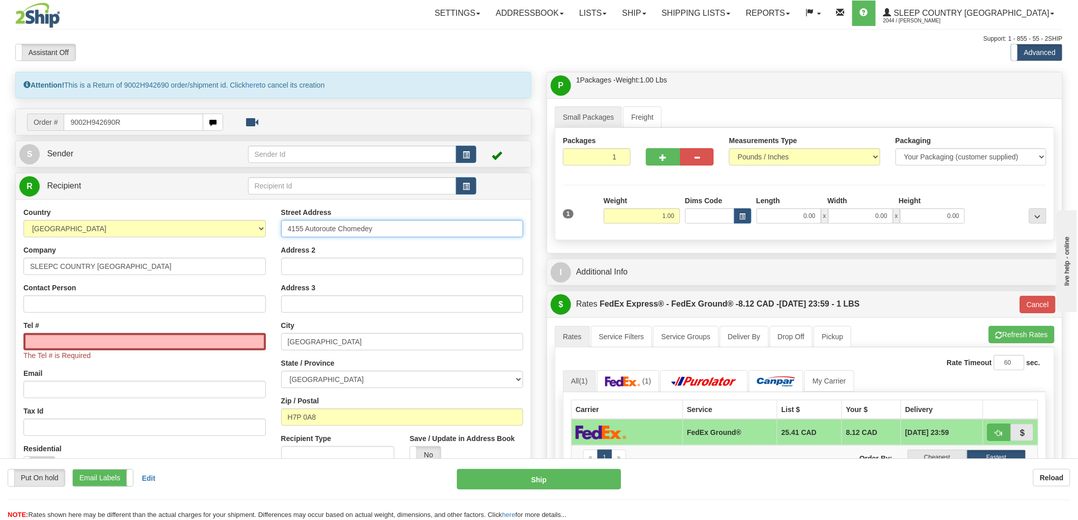
click at [449, 233] on input "4155 Autoroute Chomedey" at bounding box center [402, 228] width 243 height 17
drag, startPoint x: 449, startPoint y: 233, endPoint x: 232, endPoint y: 233, distance: 216.6
click at [232, 233] on div "Country AFGHANISTAN ALAND ISLANDS ALBANIA ALGERIA AMERICAN SAMOA ANDORRA ANGOLA…" at bounding box center [273, 344] width 515 height 274
drag, startPoint x: 471, startPoint y: 298, endPoint x: 351, endPoint y: 321, distance: 122.5
click at [415, 274] on div "Street Address Address 2 Address 3 City Laval State / Province ALBERTA BRITISH …" at bounding box center [403, 339] width 258 height 264
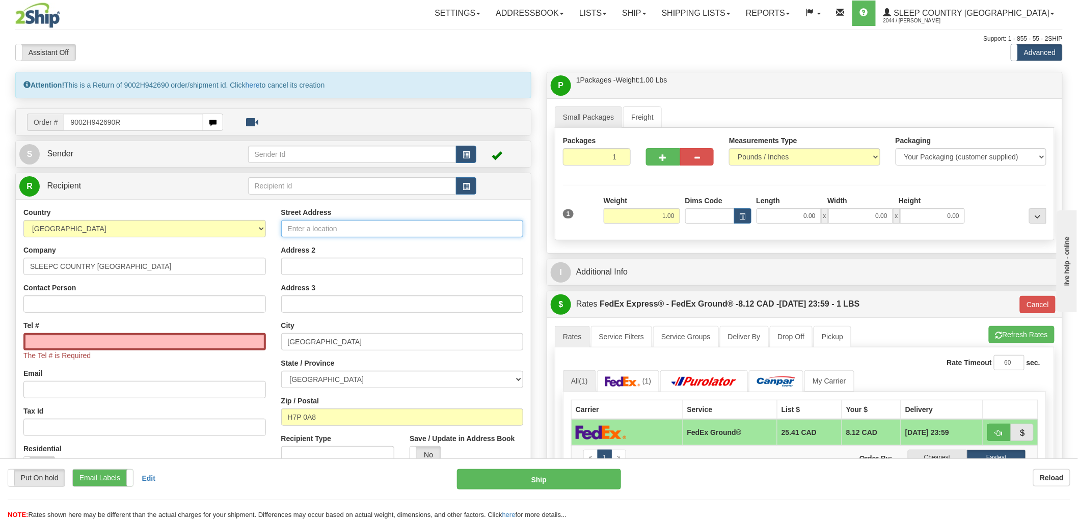
click at [334, 227] on input "Street Address" at bounding box center [402, 228] width 243 height 17
paste input "520 COLLEGE ST EAST BELLEVILLE K8N 4Z6"
type input "520 COLLEGE ST EAST BELLEVILLE K8N 4Z6"
click at [330, 341] on input "Laval" at bounding box center [402, 341] width 243 height 17
drag, startPoint x: 330, startPoint y: 341, endPoint x: 257, endPoint y: 341, distance: 72.9
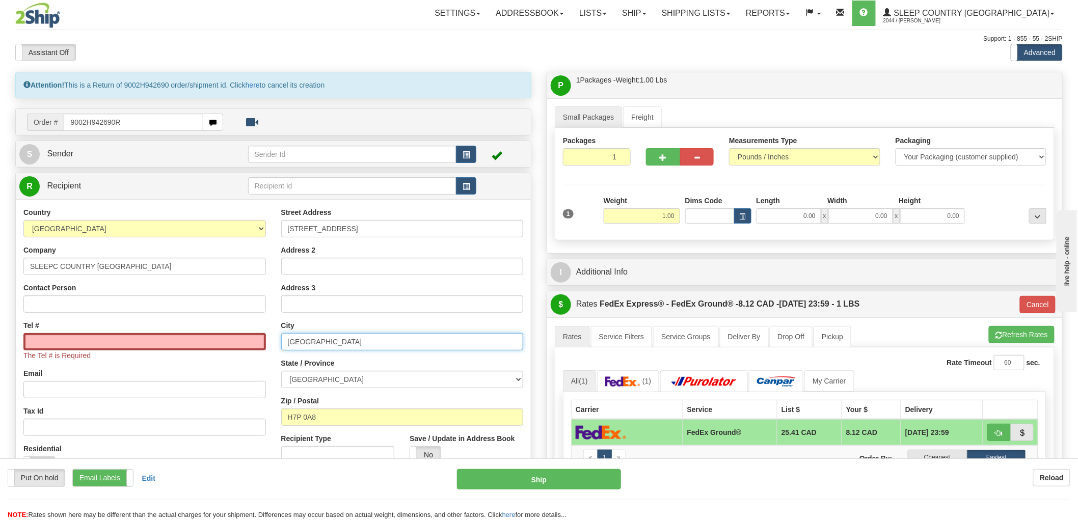
click at [257, 341] on div "Country AFGHANISTAN ALAND ISLANDS ALBANIA ALGERIA AMERICAN SAMOA ANDORRA ANGOLA…" at bounding box center [273, 344] width 515 height 274
type input "BELLEVILLE"
select select "ON"
type input "K8N 4Z6"
click at [368, 226] on input "520 COLLEGE ST EAST BELLEVILLE K8N 4Z6" at bounding box center [402, 228] width 243 height 17
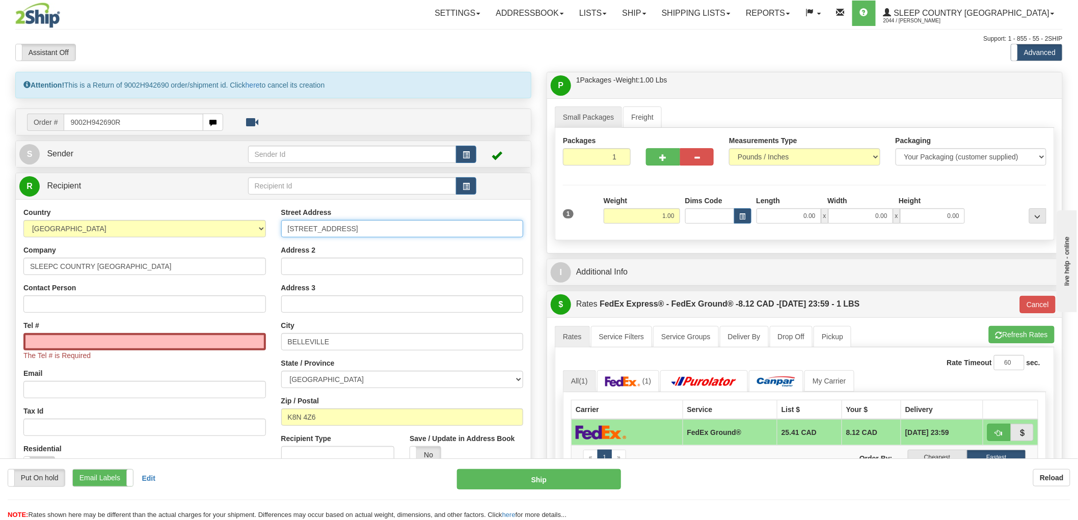
type input "92"
drag, startPoint x: 368, startPoint y: 226, endPoint x: 524, endPoint y: 228, distance: 155.4
click at [524, 228] on div "Street Address 520 COLLEGE ST EAST BELLEVILLE K8N 4Z6 Address 2 Address 3 City …" at bounding box center [403, 339] width 258 height 264
type input "520 COLLEGE ST EAST"
click at [42, 342] on input "Tel #" at bounding box center [144, 341] width 243 height 17
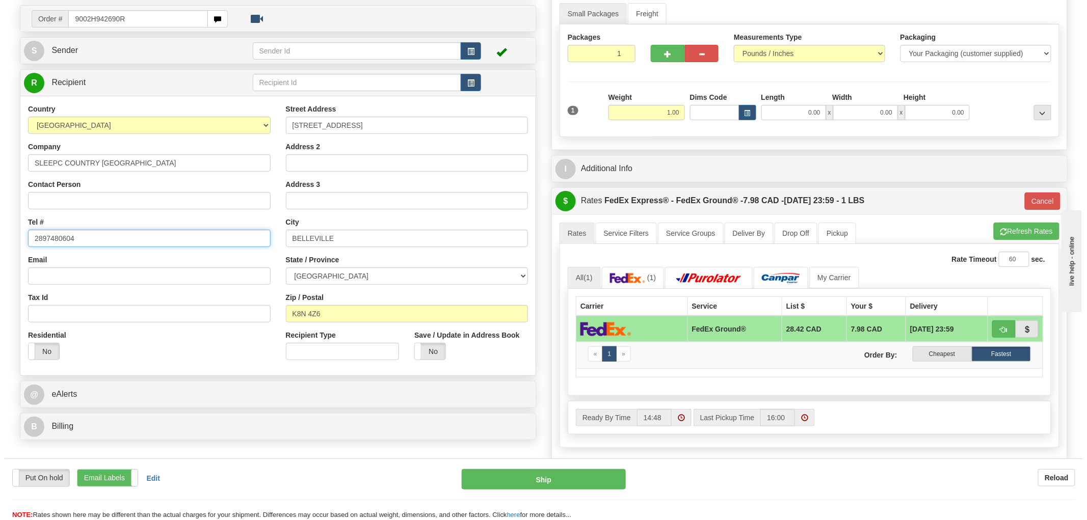
scroll to position [226, 0]
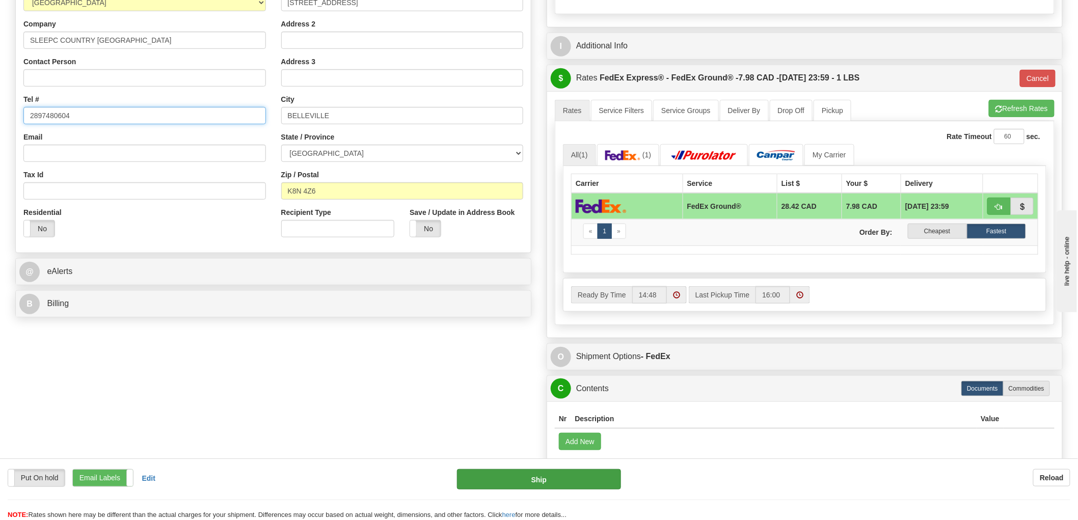
type input "2897480604"
click at [543, 481] on button "Ship" at bounding box center [539, 479] width 165 height 20
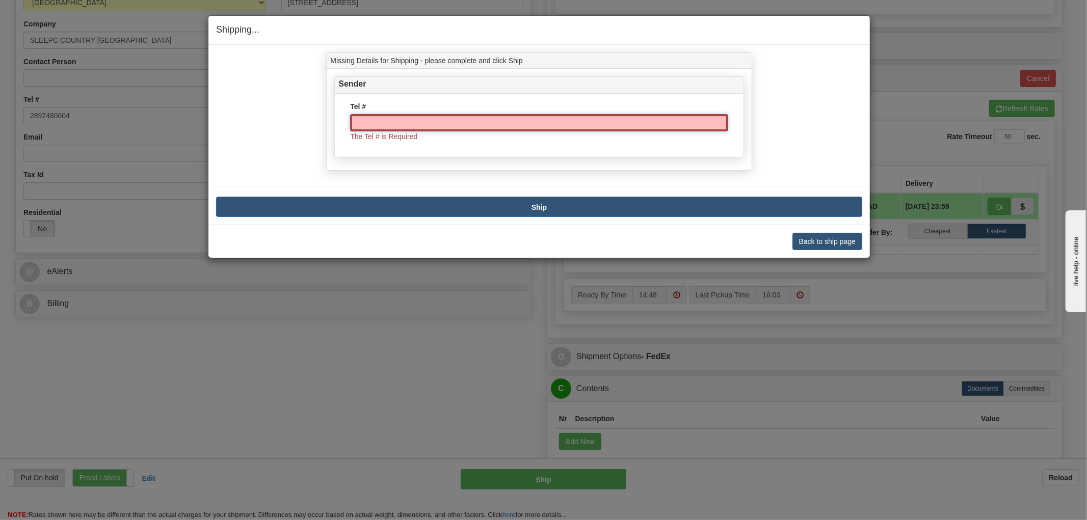
click at [378, 126] on input "Tel #" at bounding box center [539, 122] width 378 height 17
type input "289.748-0604"
click at [610, 210] on div "Missing Details for Shipping - please complete and click Ship Sender Tel # 289.…" at bounding box center [538, 135] width 661 height 180
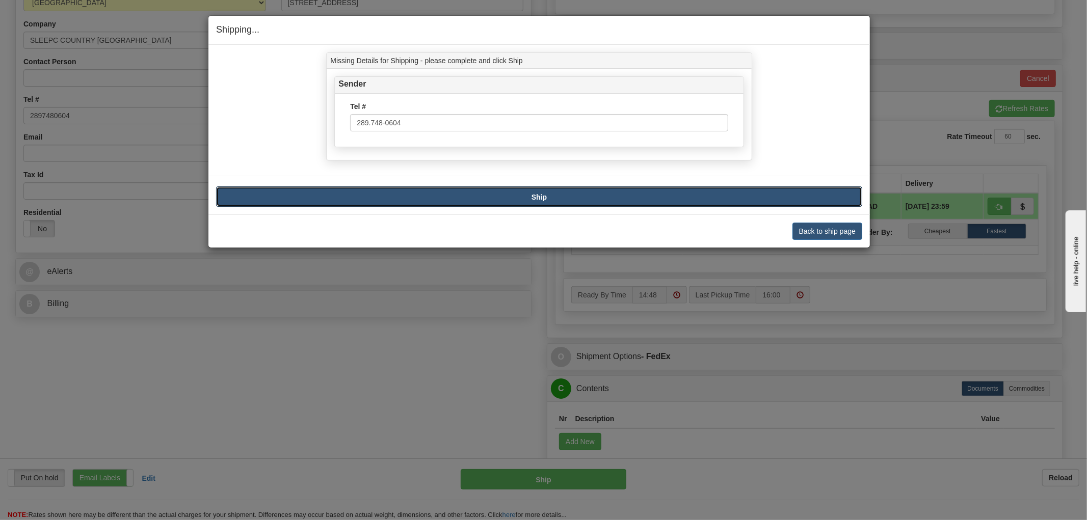
click at [583, 193] on button "Ship" at bounding box center [539, 197] width 646 height 20
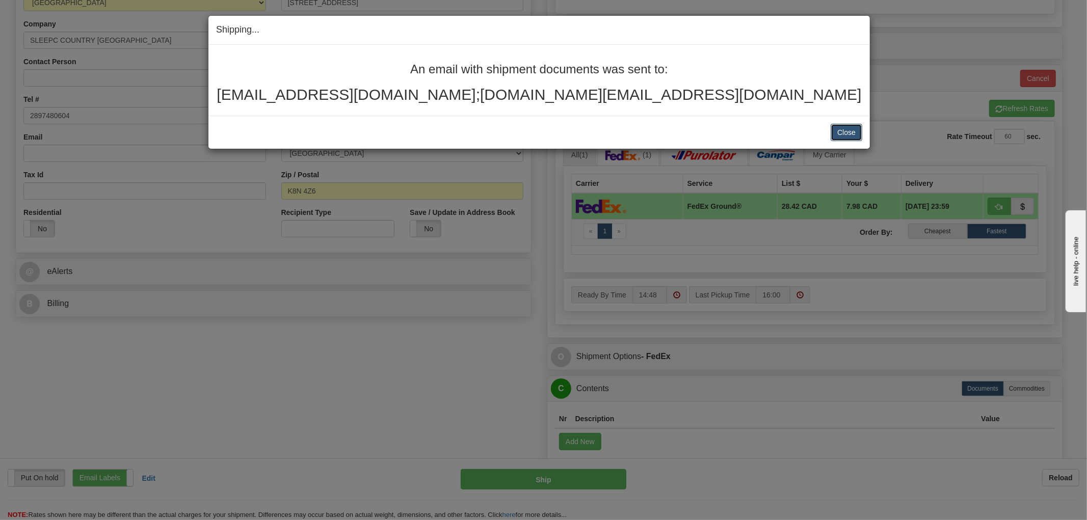
click at [841, 129] on button "Close" at bounding box center [847, 132] width 32 height 17
